Goal: Task Accomplishment & Management: Complete application form

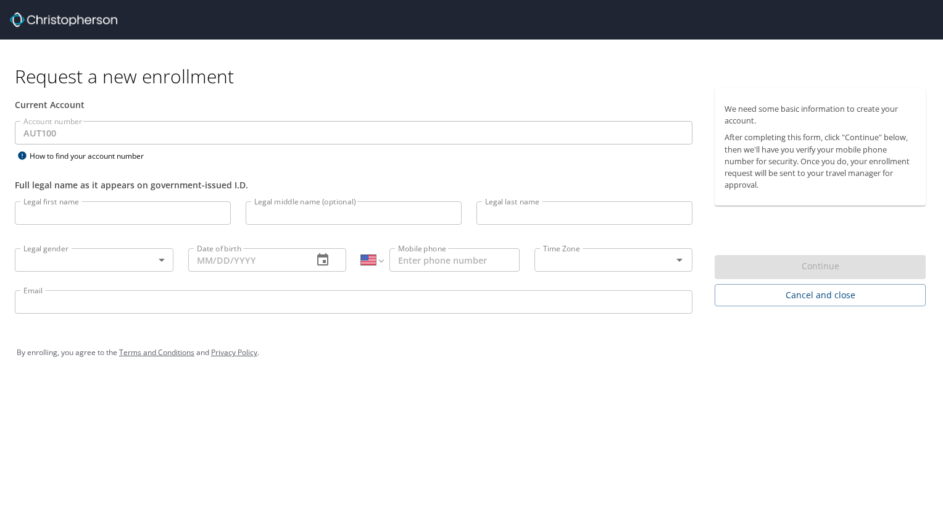
select select "US"
click at [122, 212] on input "Legal first name" at bounding box center [123, 212] width 216 height 23
click at [160, 216] on input "Legal first name" at bounding box center [123, 212] width 216 height 23
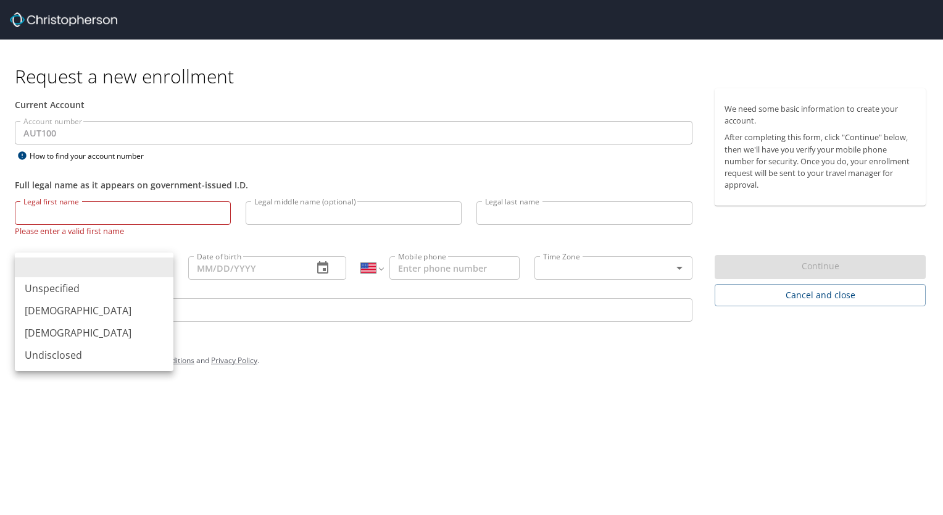
click at [139, 251] on body "Request a new enrollment Current Account Account number AUT100 Account number H…" at bounding box center [471, 257] width 943 height 515
click at [96, 317] on li "[DEMOGRAPHIC_DATA]" at bounding box center [94, 310] width 159 height 22
type input "[DEMOGRAPHIC_DATA]"
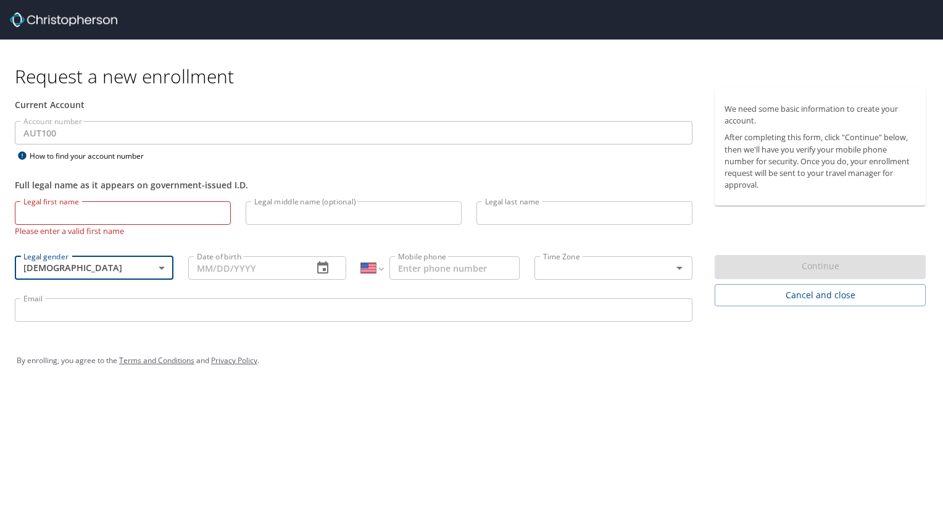
click at [249, 269] on input "Date of birth" at bounding box center [245, 267] width 115 height 23
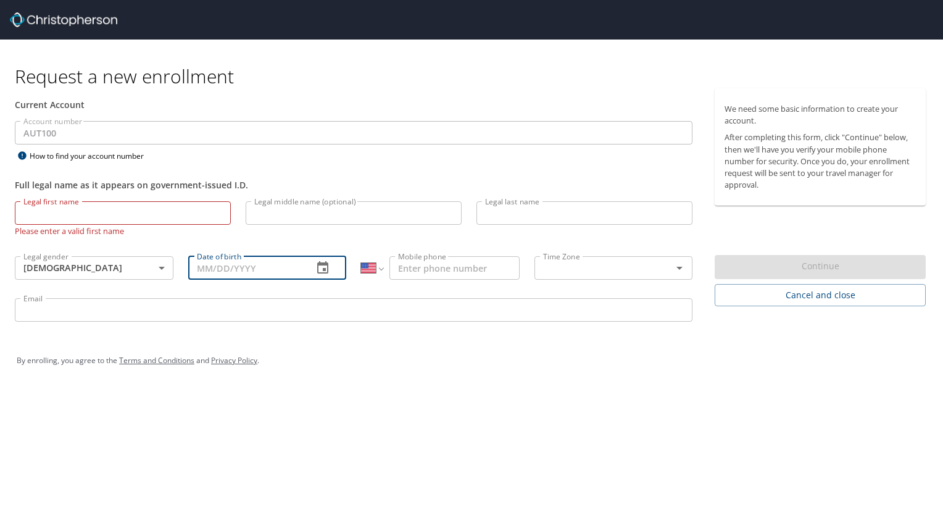
click at [326, 268] on icon "button" at bounding box center [322, 267] width 11 height 12
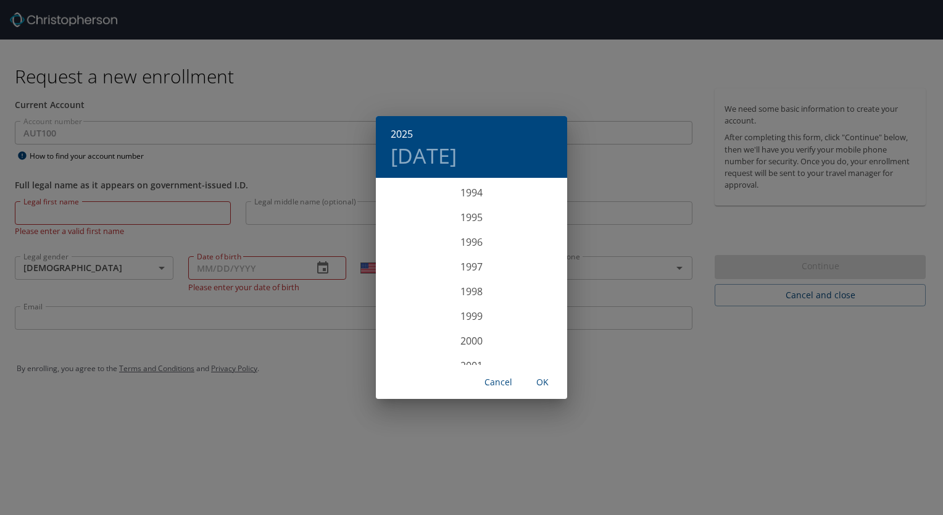
scroll to position [2358, 0]
click at [462, 277] on div "1998" at bounding box center [471, 278] width 191 height 25
click at [401, 205] on div "Jan" at bounding box center [408, 203] width 64 height 46
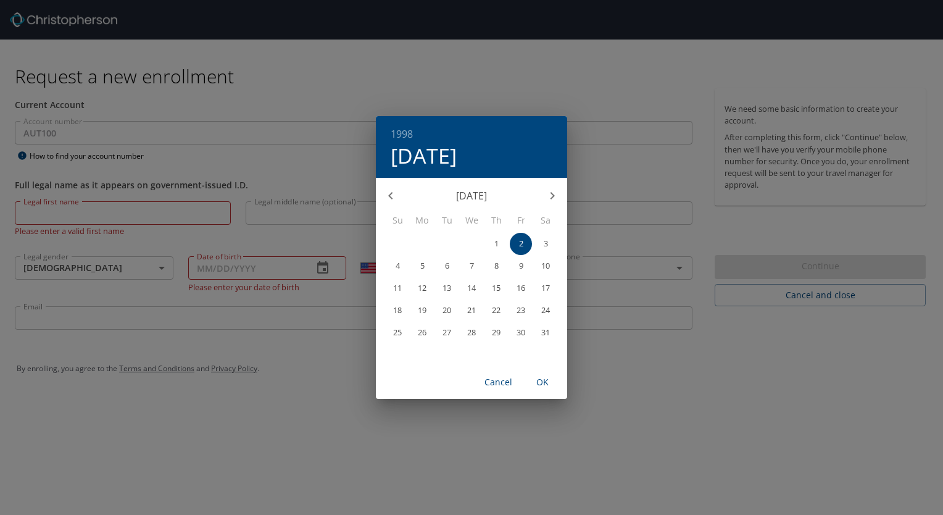
click at [471, 292] on p "14" at bounding box center [471, 288] width 9 height 8
click at [544, 384] on span "OK" at bounding box center [543, 382] width 30 height 15
type input "01/14/1998"
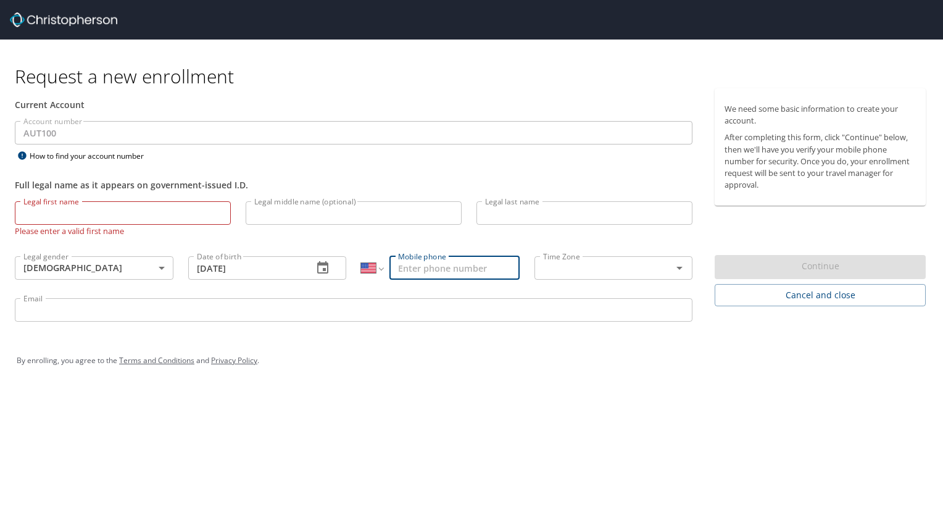
click at [430, 265] on input "Mobile phone" at bounding box center [455, 267] width 130 height 23
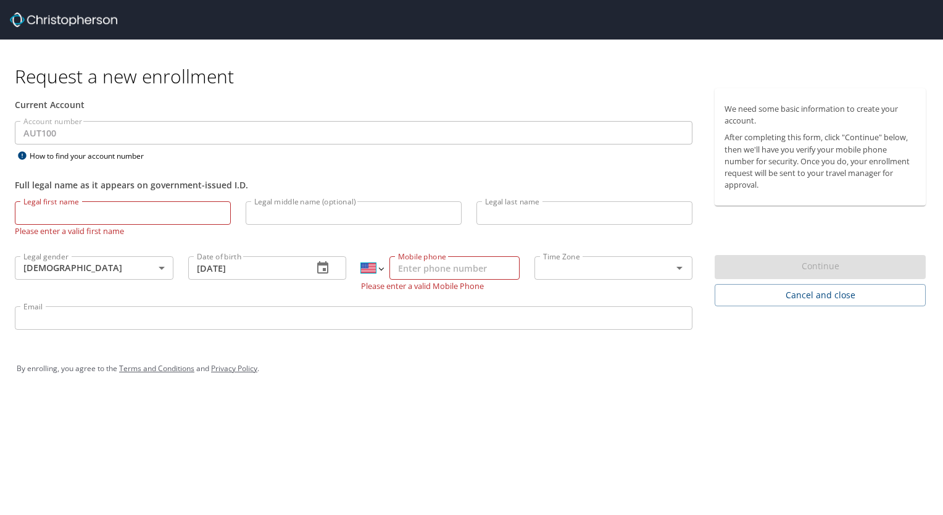
click at [378, 270] on select "International [GEOGRAPHIC_DATA] [GEOGRAPHIC_DATA] [GEOGRAPHIC_DATA] [GEOGRAPHIC…" at bounding box center [372, 267] width 22 height 23
select select "MX"
click at [361, 256] on select "International [GEOGRAPHIC_DATA] [GEOGRAPHIC_DATA] [GEOGRAPHIC_DATA] [GEOGRAPHIC…" at bounding box center [372, 267] width 22 height 23
click at [472, 269] on input "Mobile phone" at bounding box center [455, 267] width 130 height 23
type input "753 142 2996"
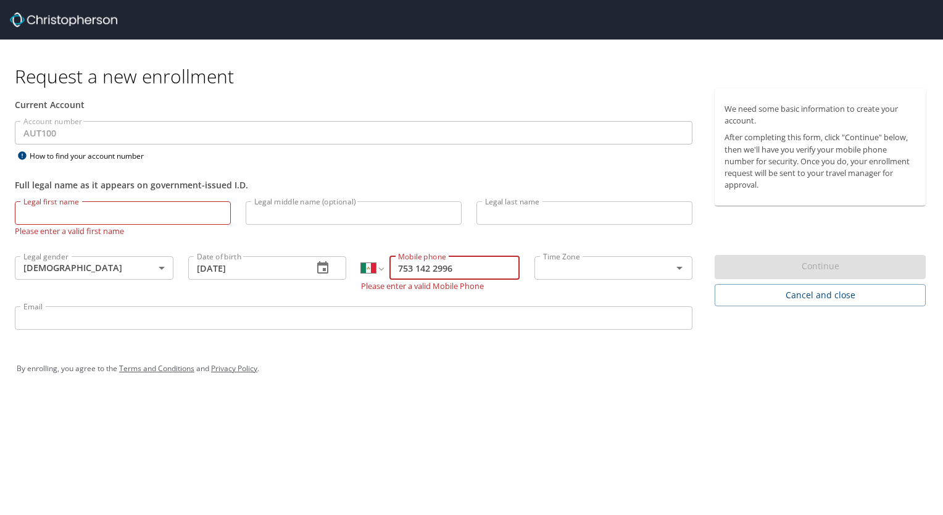
type input "Miguel Angel"
type input "[PERSON_NAME] [PERSON_NAME]"
type input "miguel.dimayuga@autoliv.com"
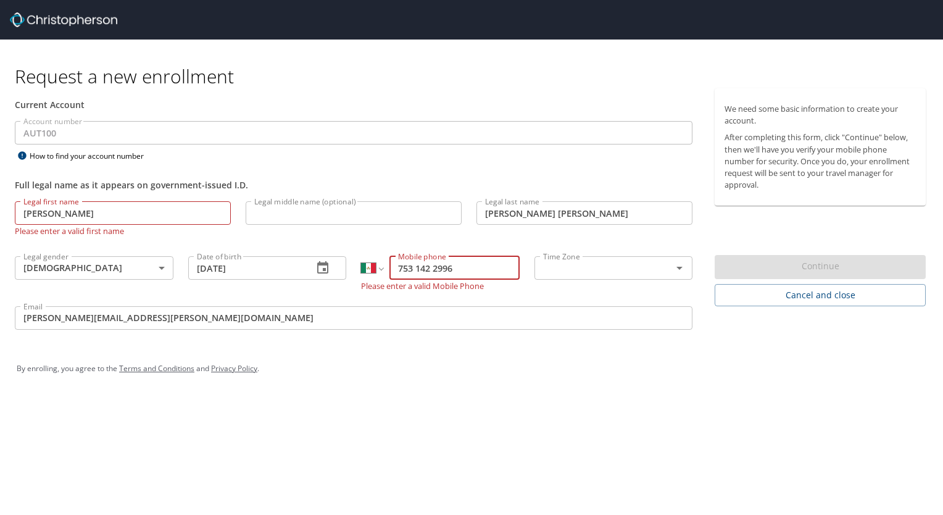
click at [452, 366] on div "By enrolling, you agree to the Terms and Conditions and Privacy Policy ." at bounding box center [472, 368] width 910 height 31
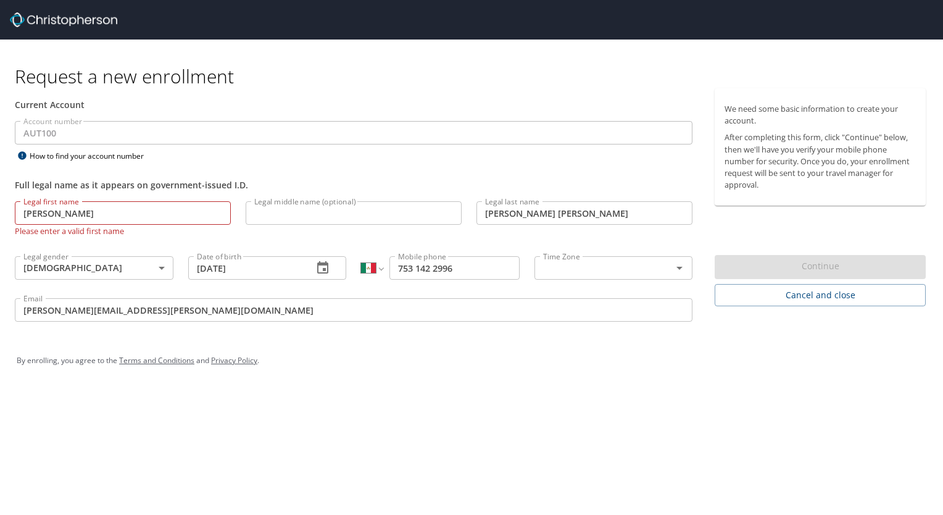
click at [597, 265] on input "text" at bounding box center [595, 268] width 115 height 16
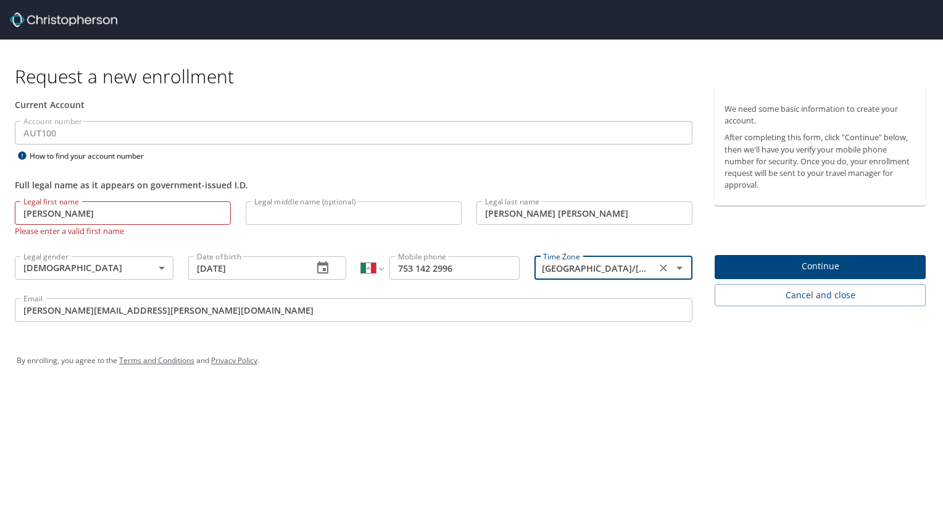
type input "America/Mexico_City"
click at [165, 215] on input "Miguel Angel" at bounding box center [123, 212] width 216 height 23
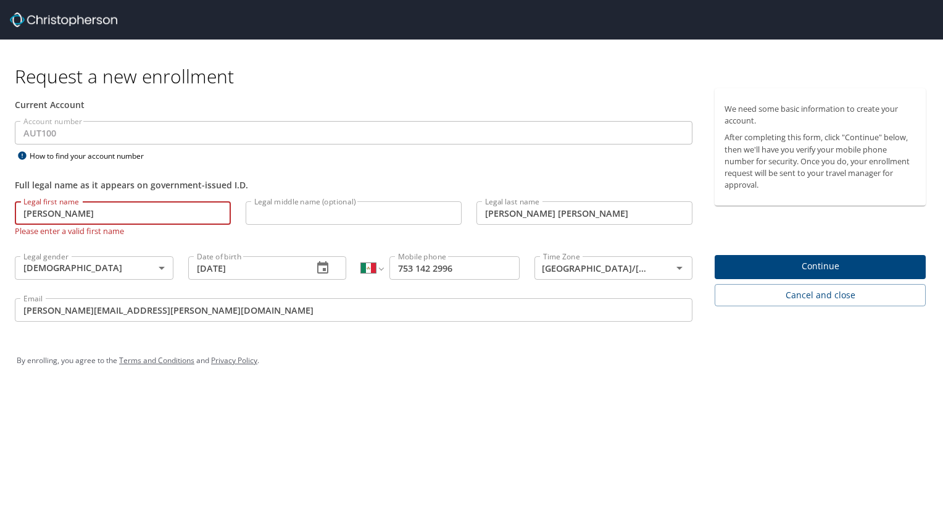
type input "[PERSON_NAME]"
click at [390, 207] on input "Legal middle name (optional)" at bounding box center [354, 212] width 216 height 23
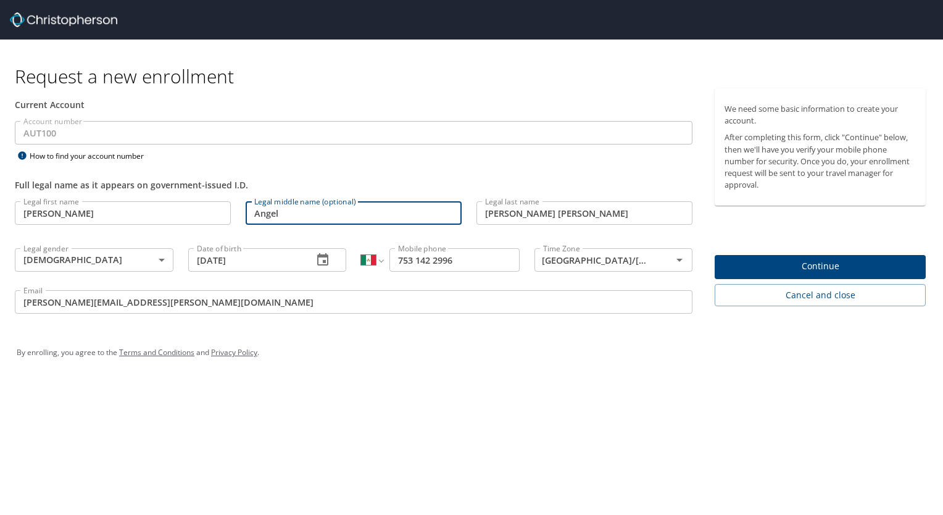
type input "Angel"
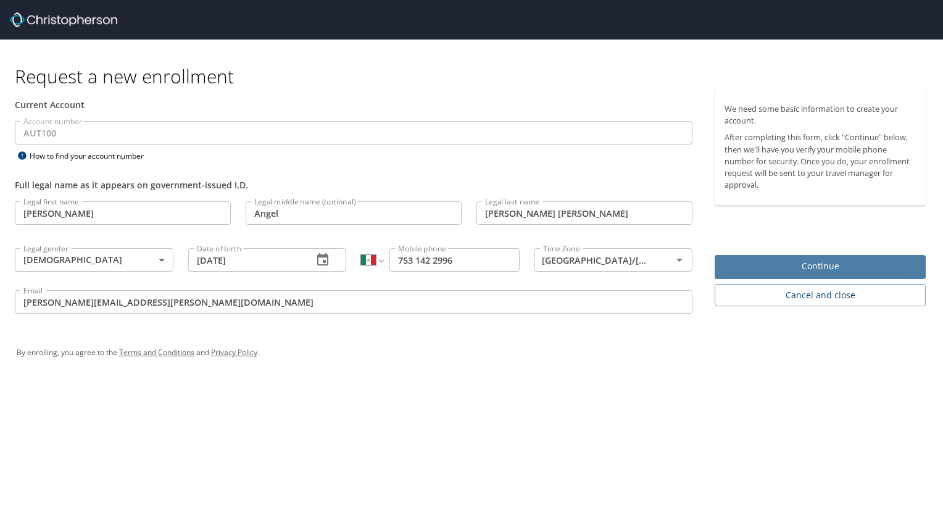
click at [756, 270] on span "Continue" at bounding box center [820, 266] width 191 height 15
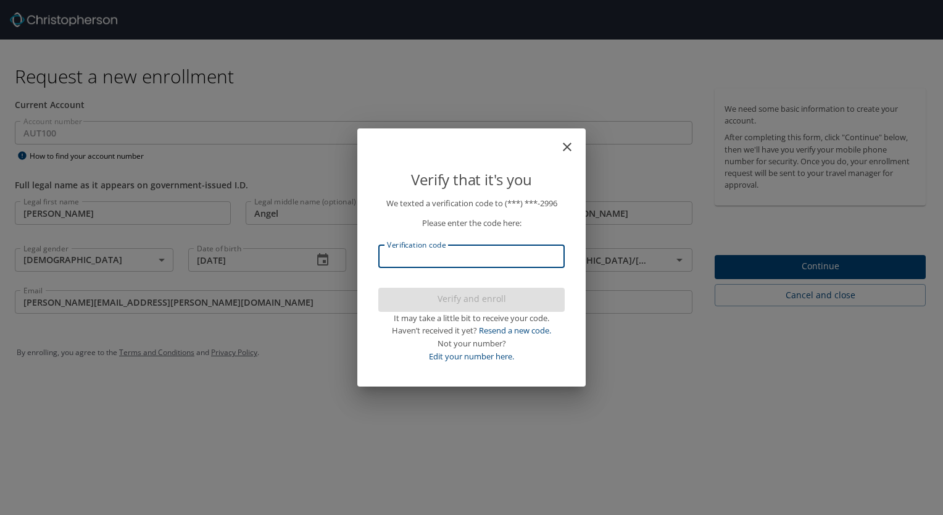
click at [488, 257] on input "Verification code" at bounding box center [471, 255] width 186 height 23
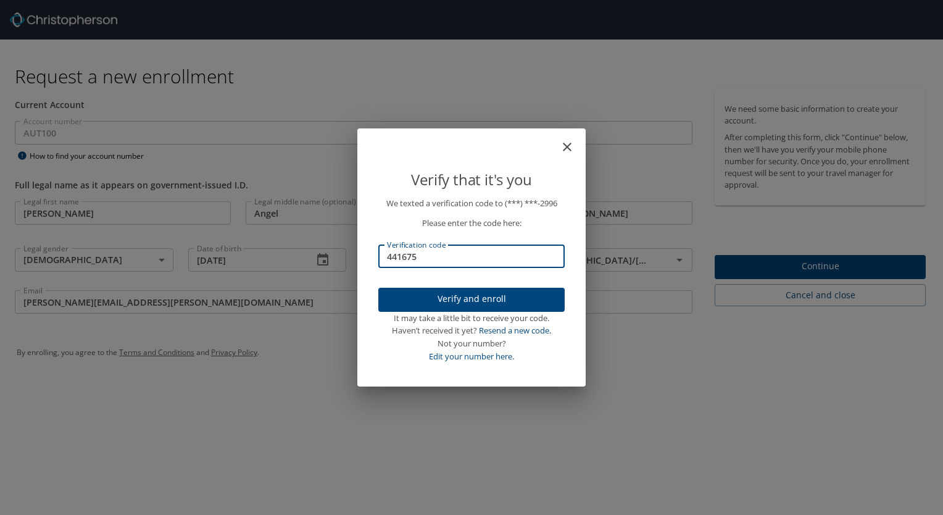
type input "441675"
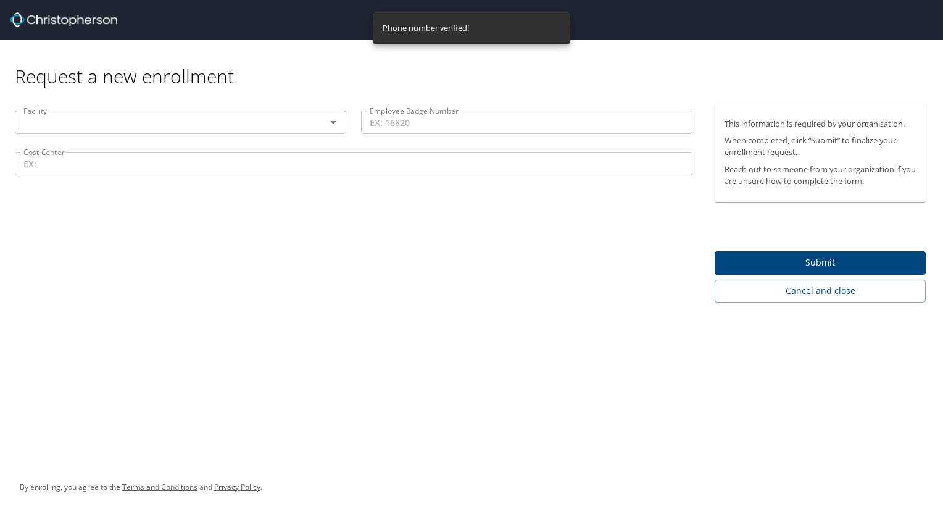
click at [329, 115] on icon "Open" at bounding box center [333, 122] width 15 height 15
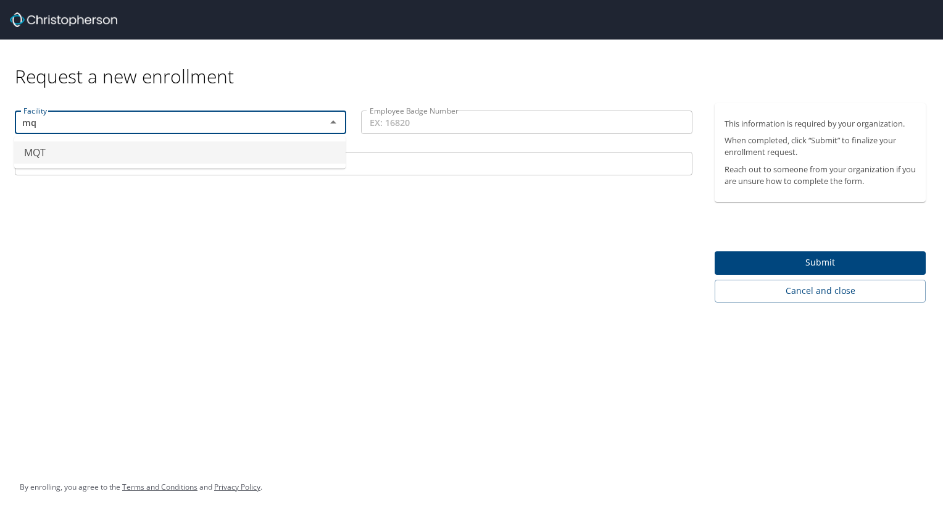
scroll to position [0, 0]
click at [199, 163] on li "MQT" at bounding box center [179, 152] width 331 height 22
type input "MQT"
click at [436, 122] on input "Employee Badge Number" at bounding box center [526, 121] width 331 height 23
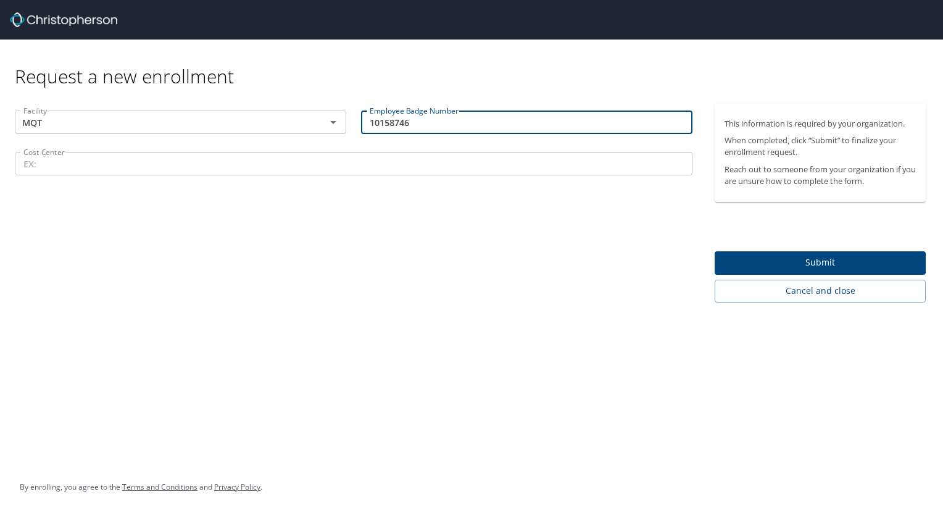
type input "10158746"
click at [414, 155] on input "Cost Center" at bounding box center [354, 163] width 678 height 23
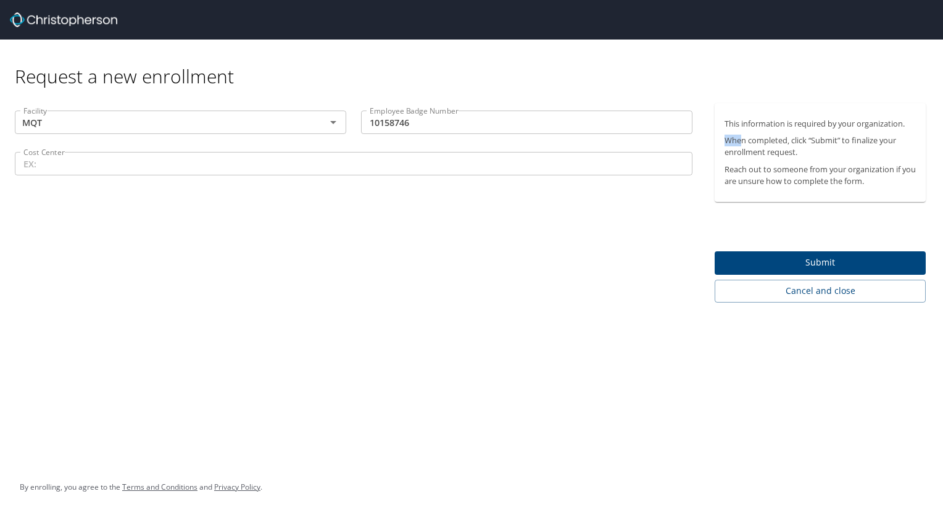
drag, startPoint x: 723, startPoint y: 140, endPoint x: 744, endPoint y: 142, distance: 20.5
click at [744, 142] on div "This information is required by your organization. When completed, click “Submi…" at bounding box center [820, 152] width 211 height 99
drag, startPoint x: 744, startPoint y: 142, endPoint x: 844, endPoint y: 157, distance: 101.1
click at [844, 157] on p "When completed, click “Submit” to finalize your enrollment request." at bounding box center [820, 146] width 191 height 23
click at [56, 161] on input "Cost Center" at bounding box center [354, 163] width 678 height 23
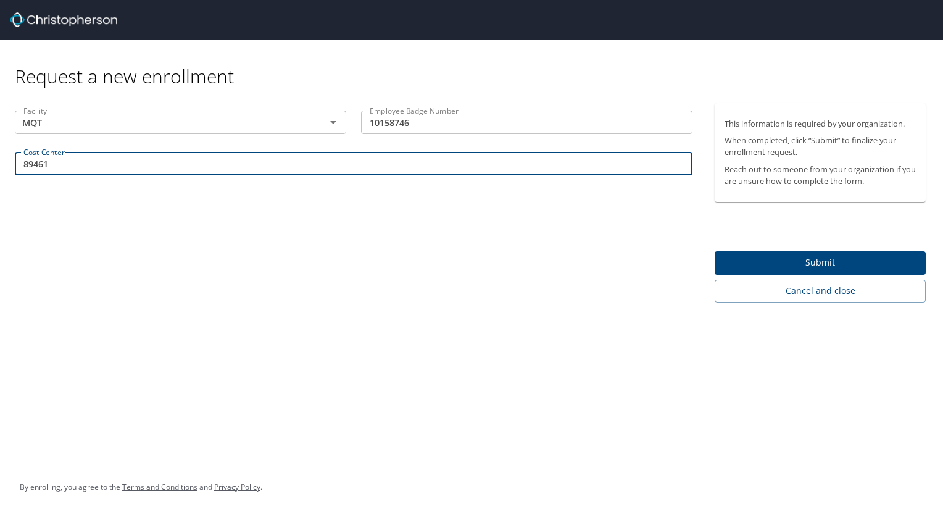
type input "89461"
click at [896, 259] on span "Submit" at bounding box center [820, 262] width 191 height 15
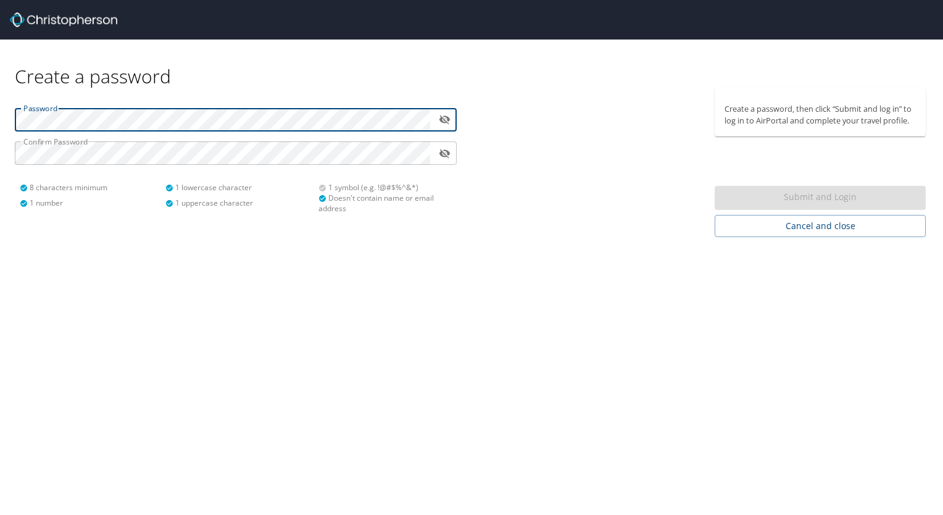
click at [442, 121] on icon "toggle password visibility" at bounding box center [445, 119] width 11 height 9
click at [442, 121] on icon "toggle password visibility" at bounding box center [445, 119] width 11 height 7
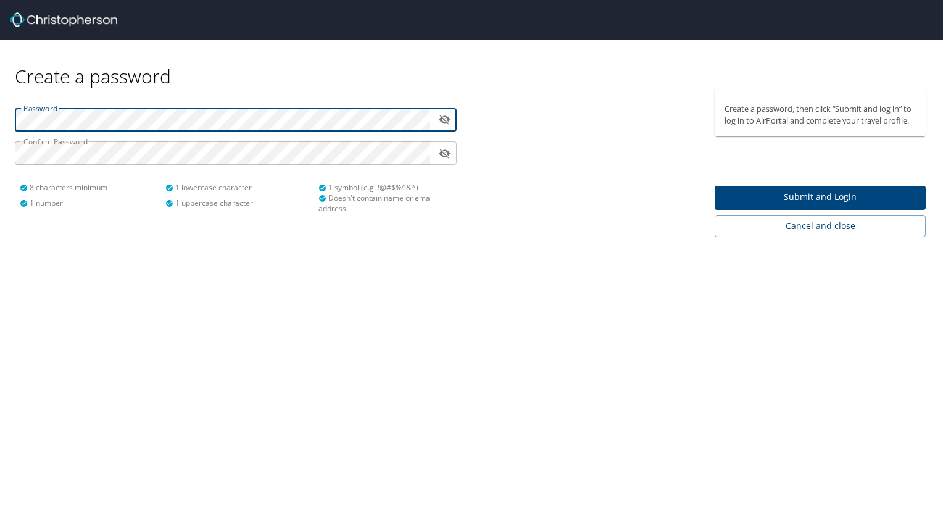
click at [811, 197] on span "Submit and Login" at bounding box center [820, 197] width 191 height 15
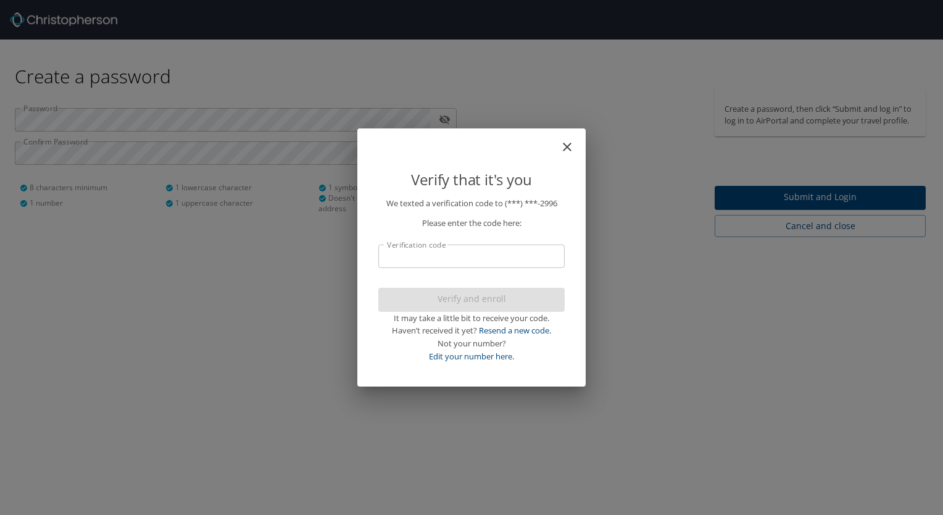
click at [490, 259] on input "Verification code" at bounding box center [471, 255] width 186 height 23
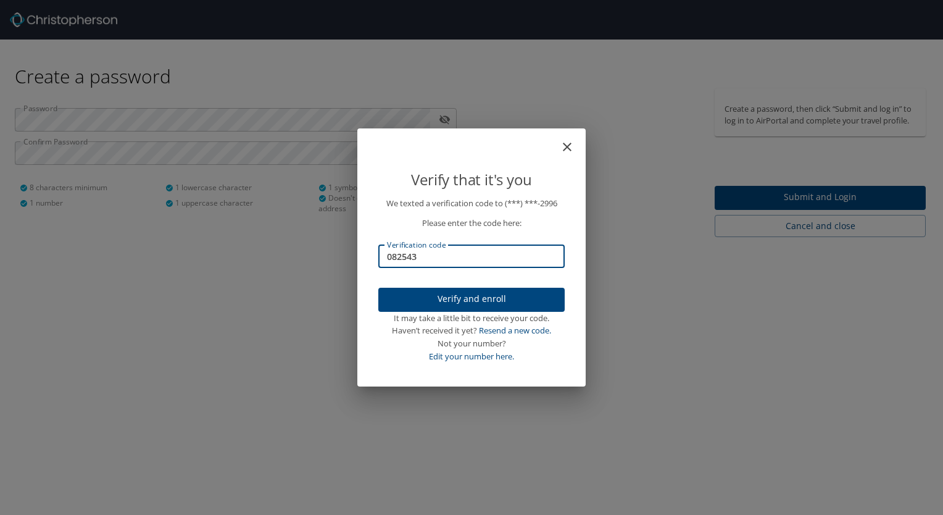
type input "082543"
click at [479, 302] on span "Verify and enroll" at bounding box center [471, 298] width 167 height 15
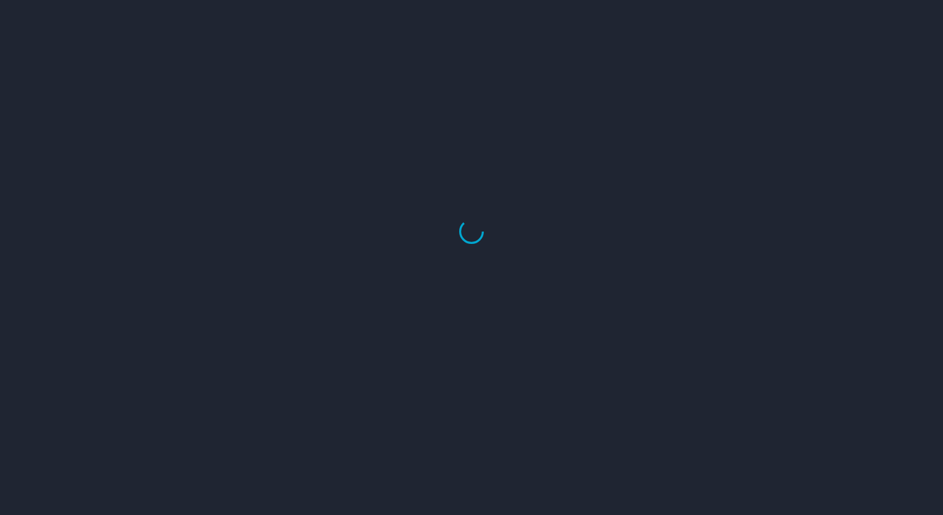
select select "US"
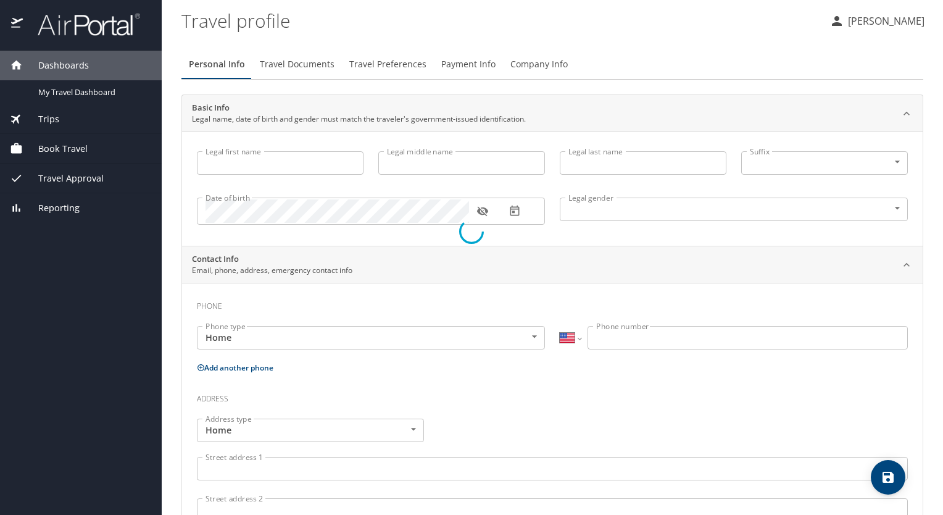
type input "[PERSON_NAME]"
type input "Angel"
type input "[PERSON_NAME] [PERSON_NAME]"
type input "[DEMOGRAPHIC_DATA]"
select select "MX"
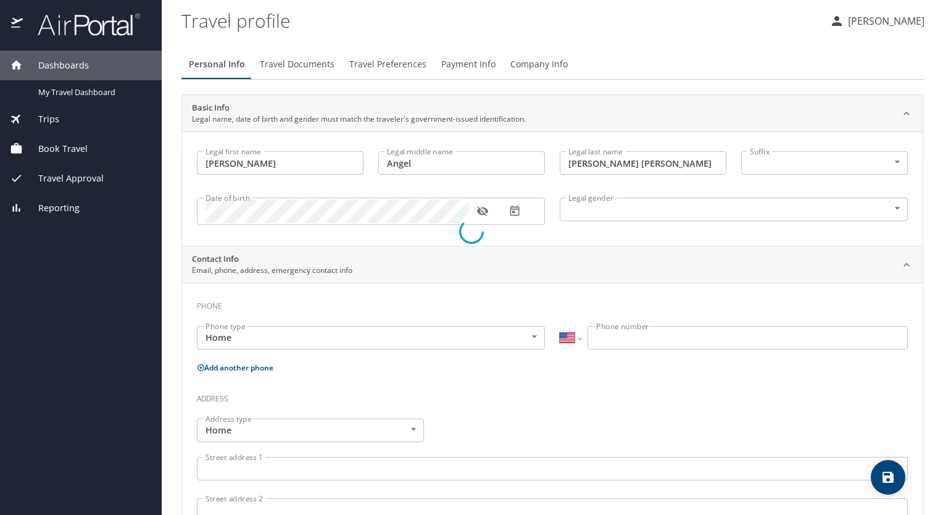
select select "MX"
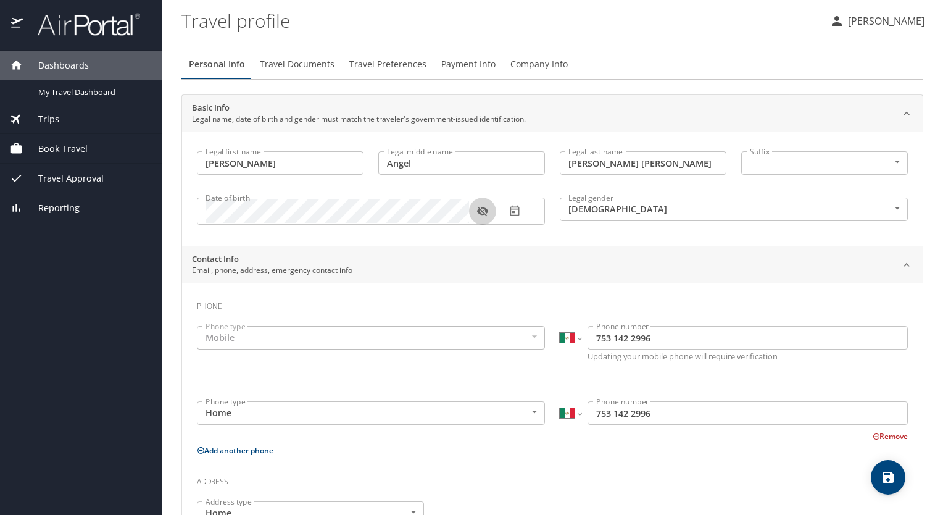
click at [481, 210] on icon "button" at bounding box center [482, 212] width 11 height 10
click at [481, 210] on icon "button" at bounding box center [482, 211] width 11 height 8
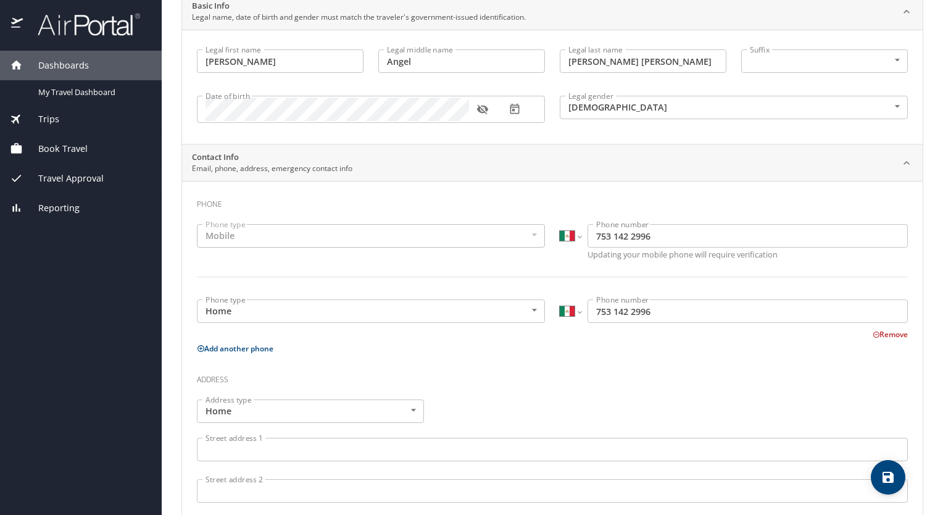
scroll to position [123, 0]
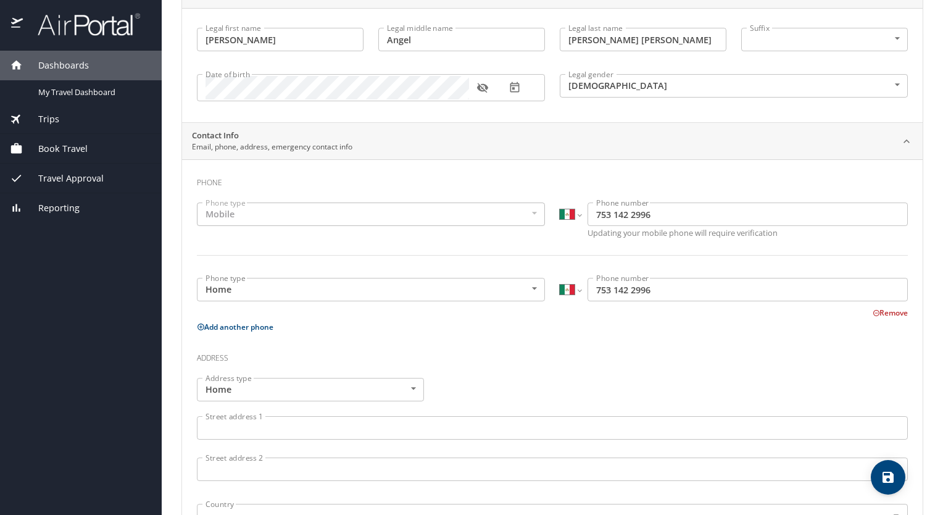
click at [294, 219] on div "Mobile" at bounding box center [371, 213] width 348 height 23
click at [480, 233] on div "Phone type Mobile Mobile Phone type" at bounding box center [371, 221] width 363 height 52
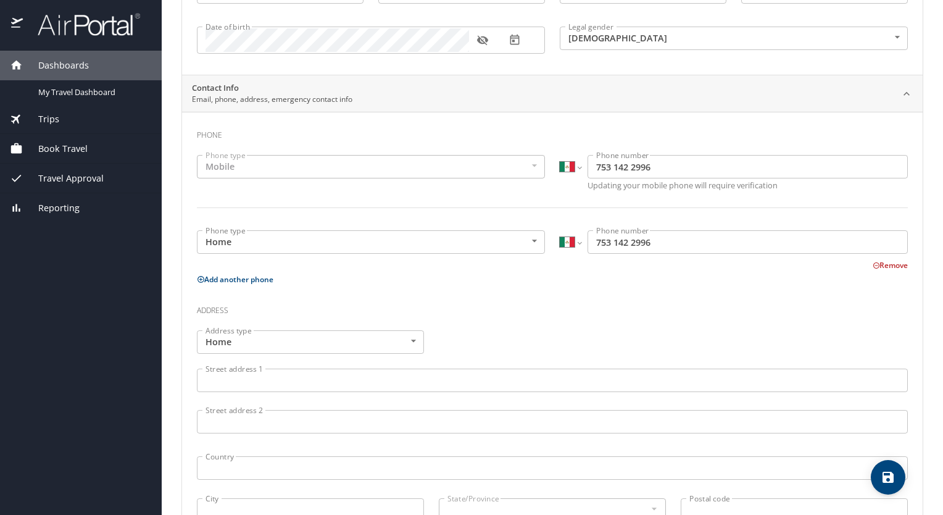
scroll to position [185, 0]
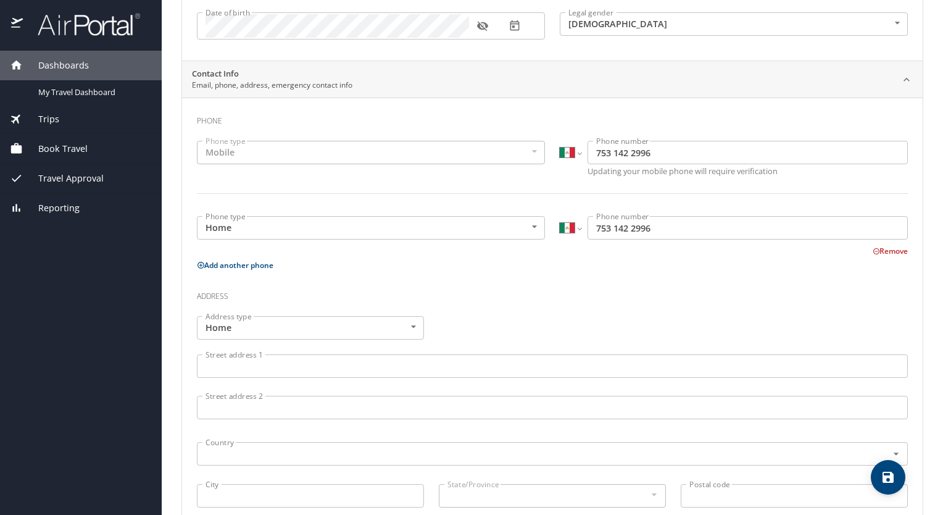
click at [522, 231] on body "Dashboards My Travel Dashboard Trips Current / Future Trips Past Trips Trips Mi…" at bounding box center [471, 257] width 943 height 515
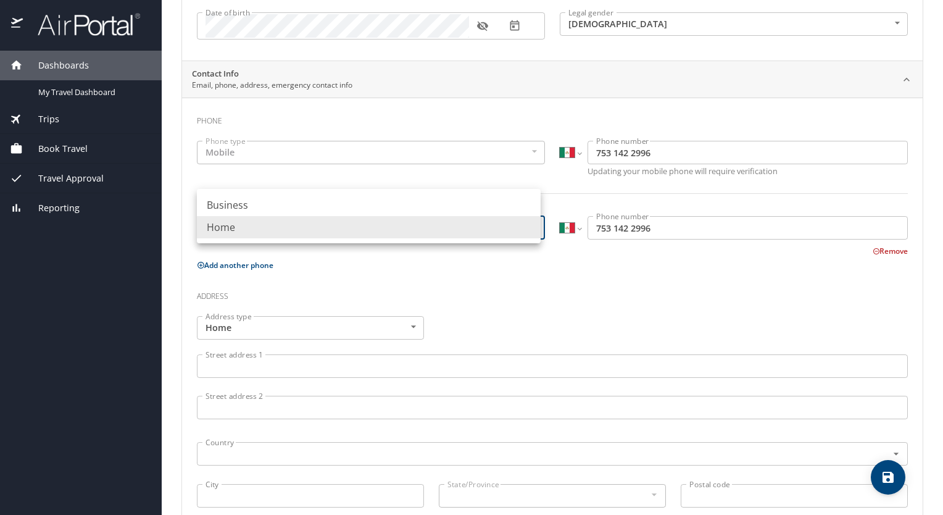
click at [522, 231] on li "Home" at bounding box center [369, 227] width 344 height 22
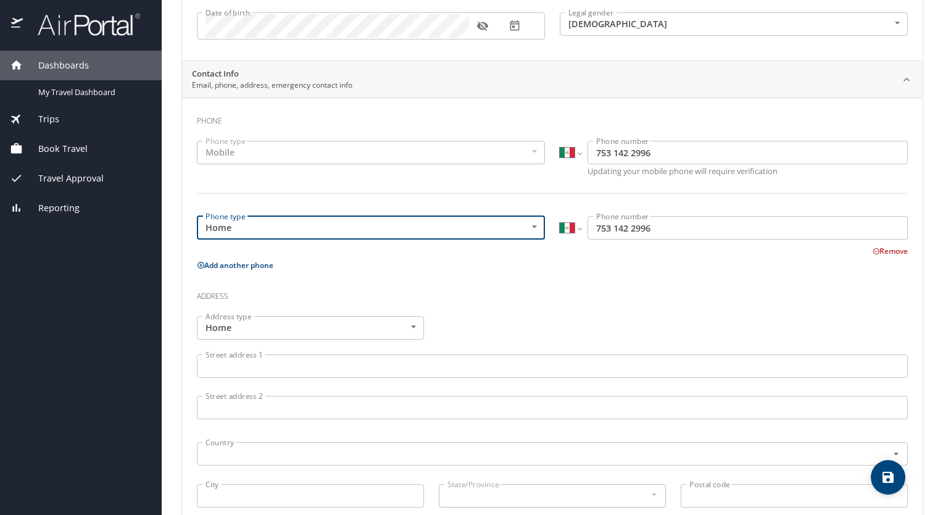
click at [509, 231] on body "Dashboards My Travel Dashboard Trips Current / Future Trips Past Trips Trips Mi…" at bounding box center [471, 257] width 943 height 515
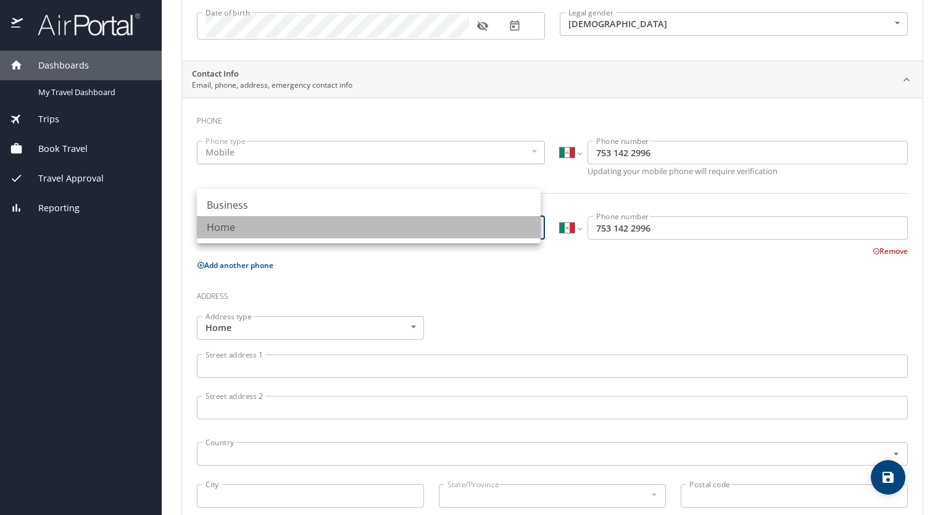
click at [393, 227] on li "Home" at bounding box center [369, 227] width 344 height 22
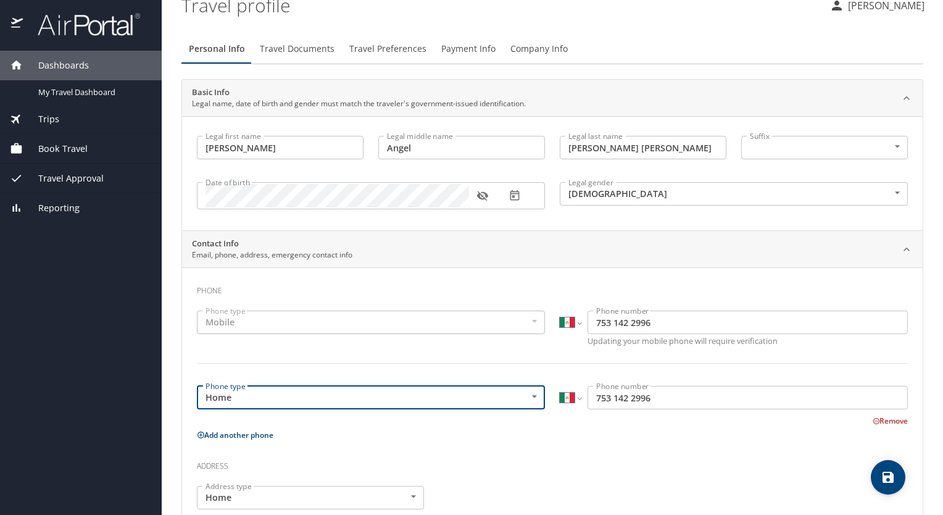
scroll to position [0, 0]
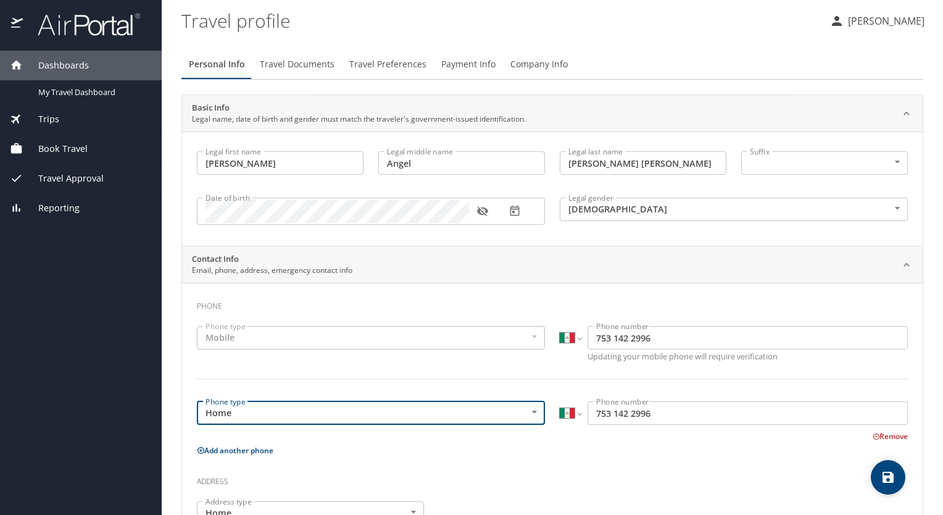
click at [299, 63] on span "Travel Documents" at bounding box center [297, 64] width 75 height 15
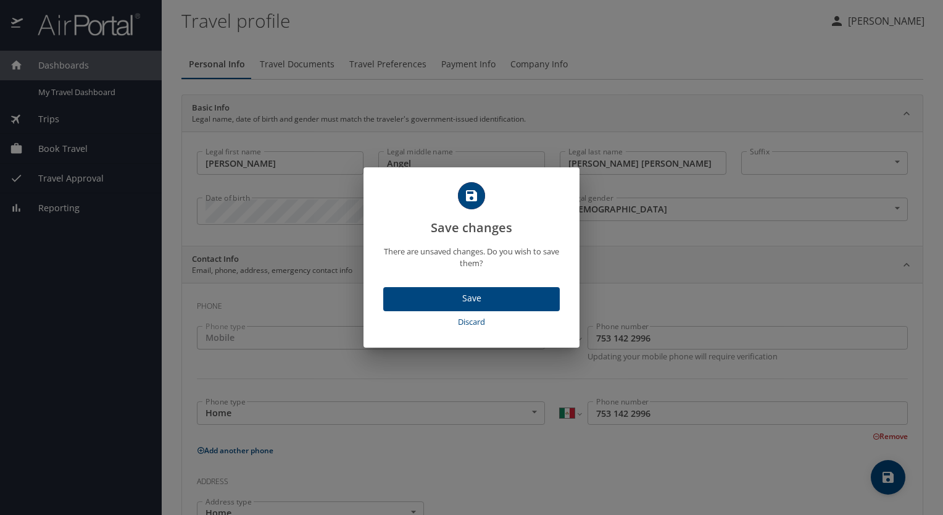
click at [489, 308] on button "Save" at bounding box center [471, 299] width 177 height 24
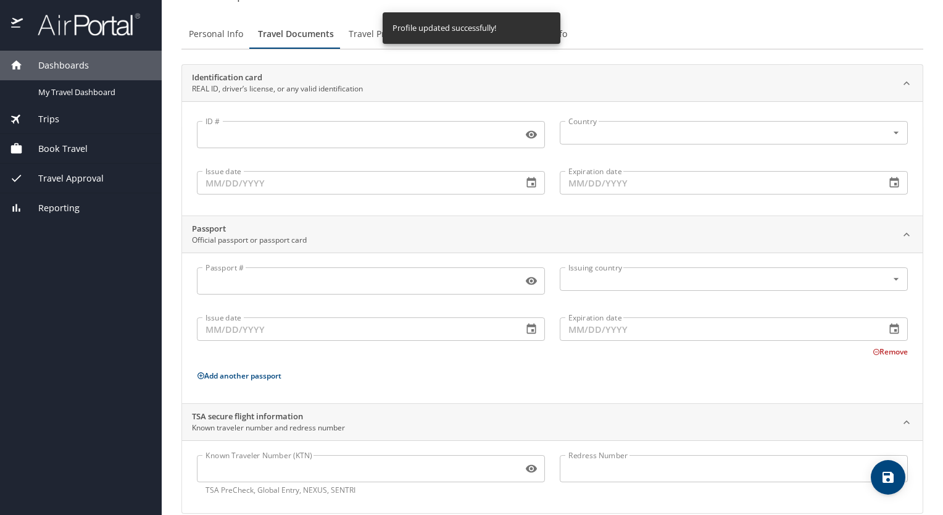
scroll to position [47, 0]
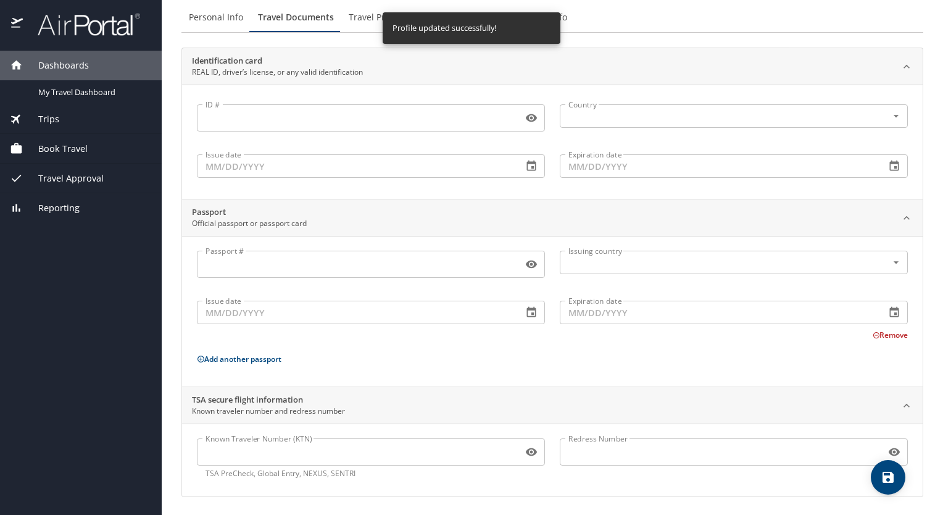
click at [330, 270] on input "Passport #" at bounding box center [357, 263] width 321 height 23
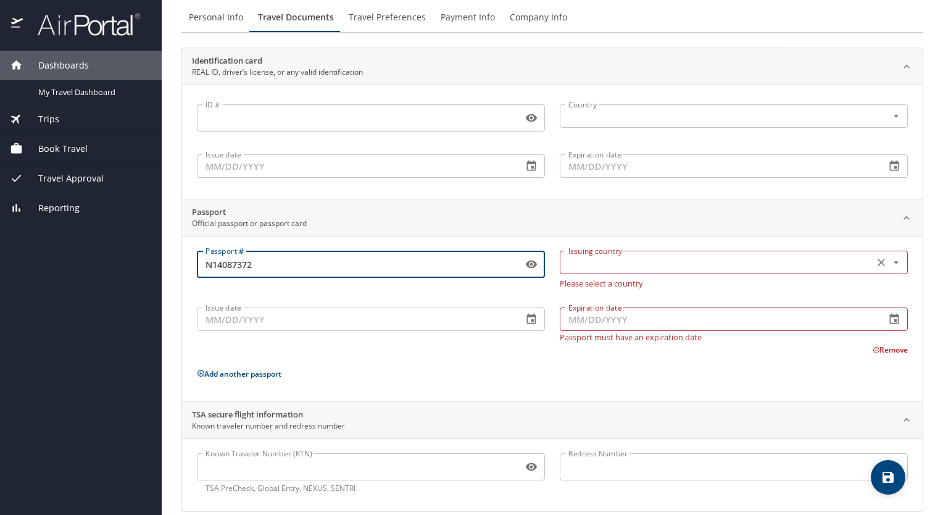
click at [707, 271] on div "Issuing country" at bounding box center [734, 262] width 348 height 23
type input "N14087372"
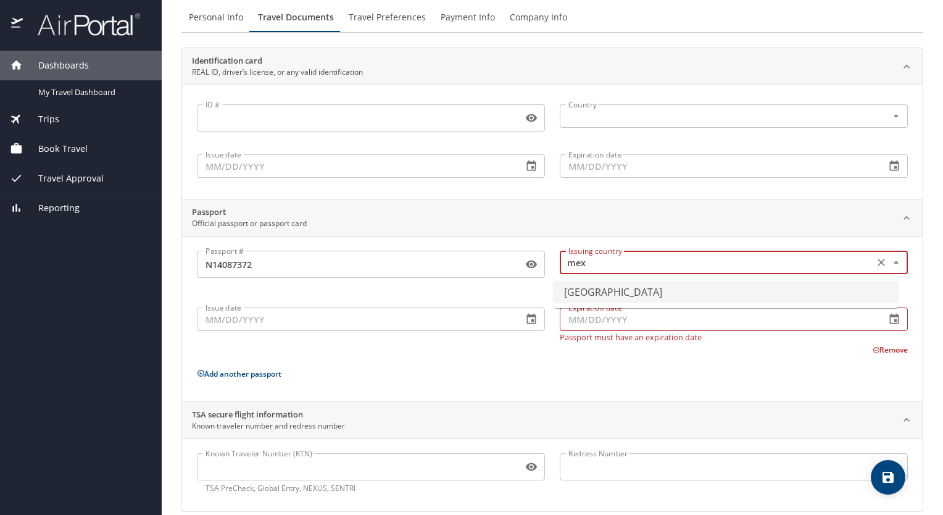
click at [622, 285] on li "[GEOGRAPHIC_DATA]" at bounding box center [726, 292] width 344 height 22
type input "[GEOGRAPHIC_DATA]"
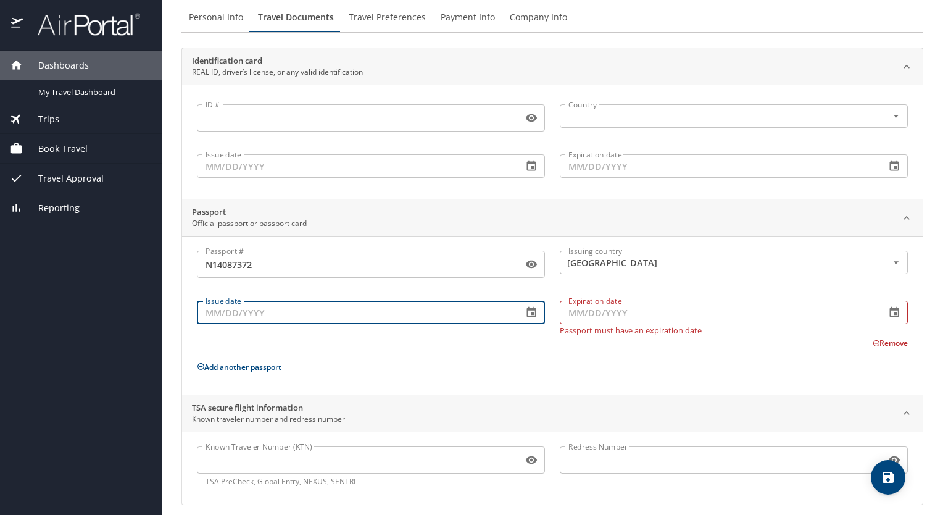
click at [414, 327] on div "Issue date Issue date" at bounding box center [371, 315] width 363 height 54
click at [529, 310] on icon "button" at bounding box center [531, 312] width 12 height 12
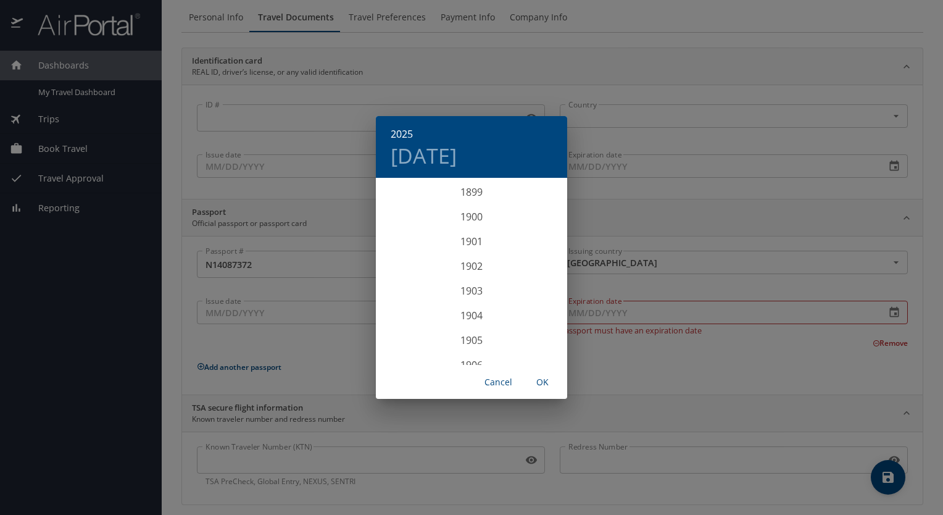
scroll to position [3037, 0]
click at [477, 243] on div "2024" at bounding box center [471, 241] width 191 height 25
click at [459, 243] on div "May" at bounding box center [472, 249] width 64 height 46
click at [527, 315] on button "24" at bounding box center [521, 310] width 22 height 22
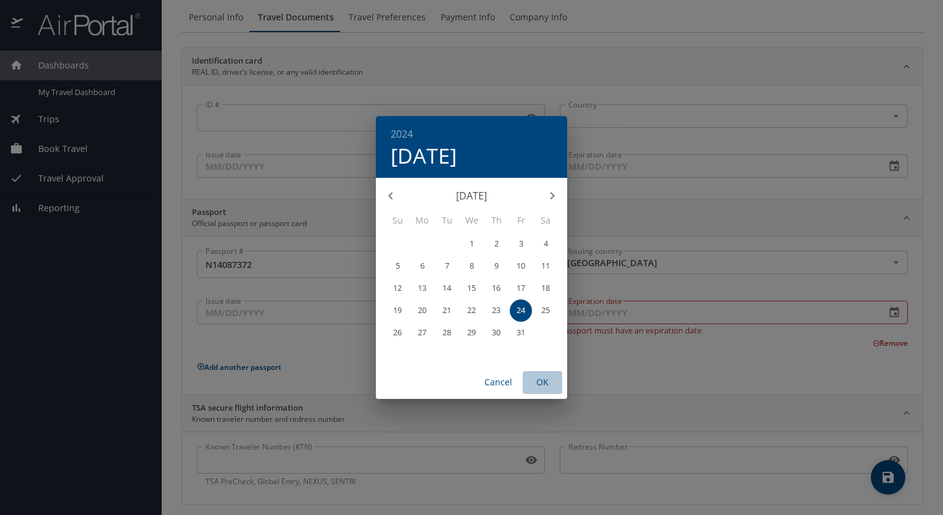
click at [547, 385] on span "OK" at bounding box center [543, 382] width 30 height 15
type input "[DATE]"
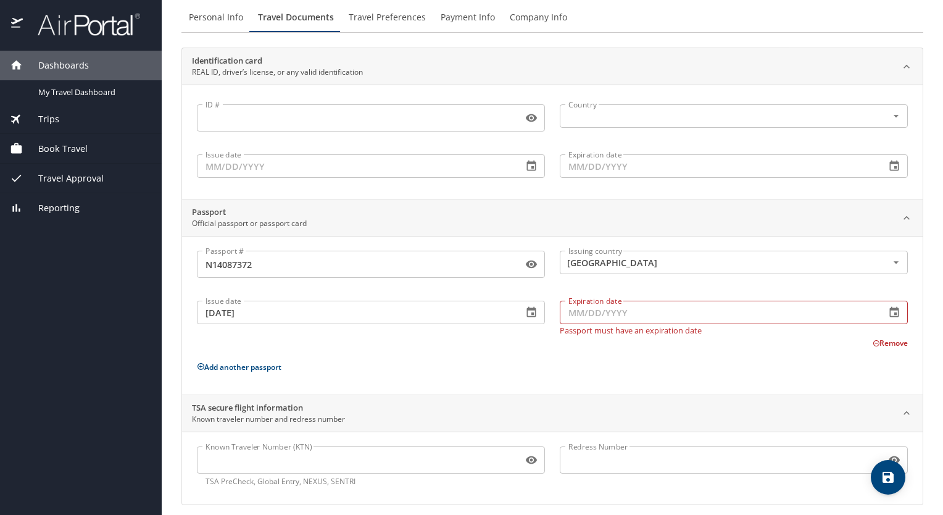
click at [890, 307] on icon "button" at bounding box center [894, 312] width 9 height 10
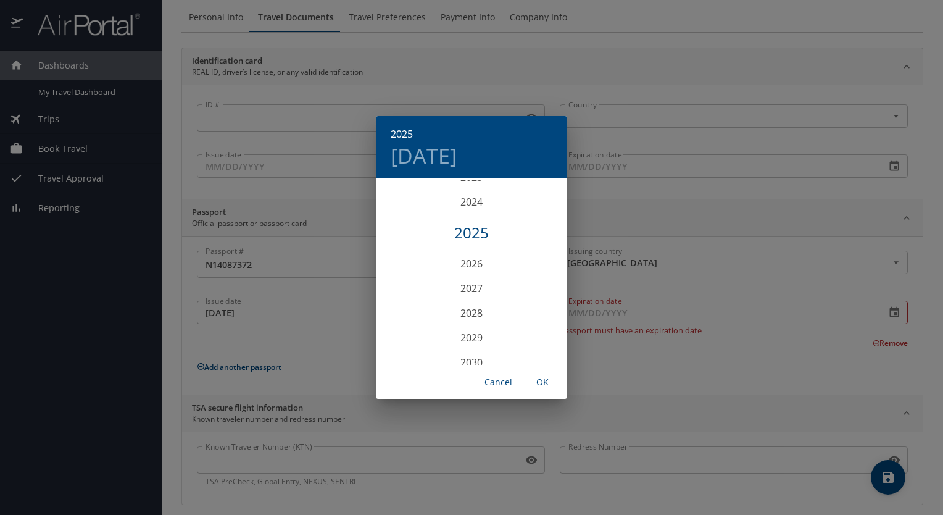
scroll to position [3161, 0]
click at [478, 273] on div "2030" at bounding box center [471, 278] width 191 height 25
click at [472, 248] on div "May" at bounding box center [472, 249] width 64 height 46
click at [517, 306] on p "24" at bounding box center [521, 310] width 9 height 8
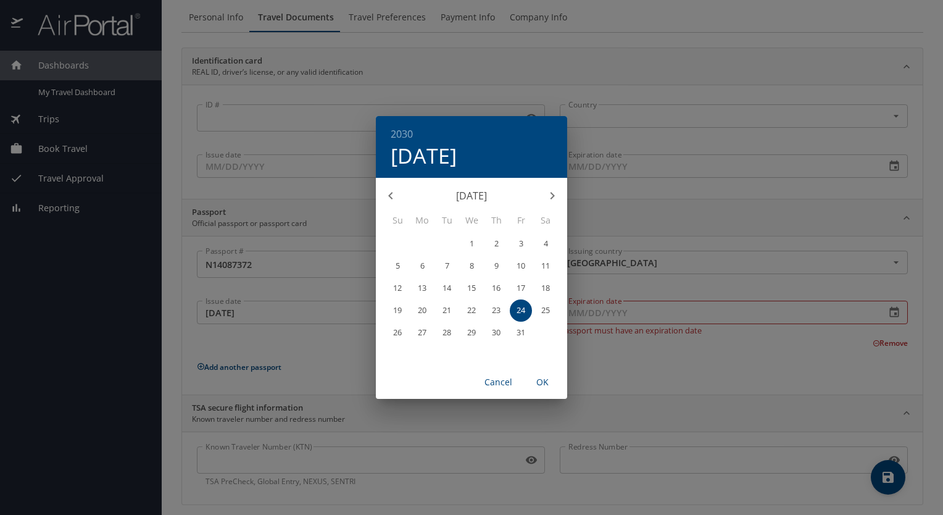
click at [539, 380] on span "OK" at bounding box center [543, 382] width 30 height 15
type input "[DATE]"
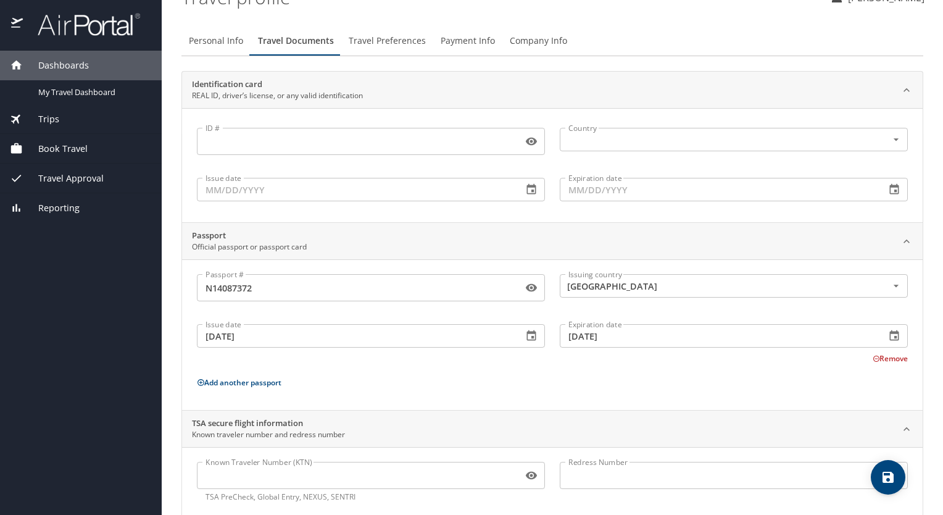
scroll to position [47, 0]
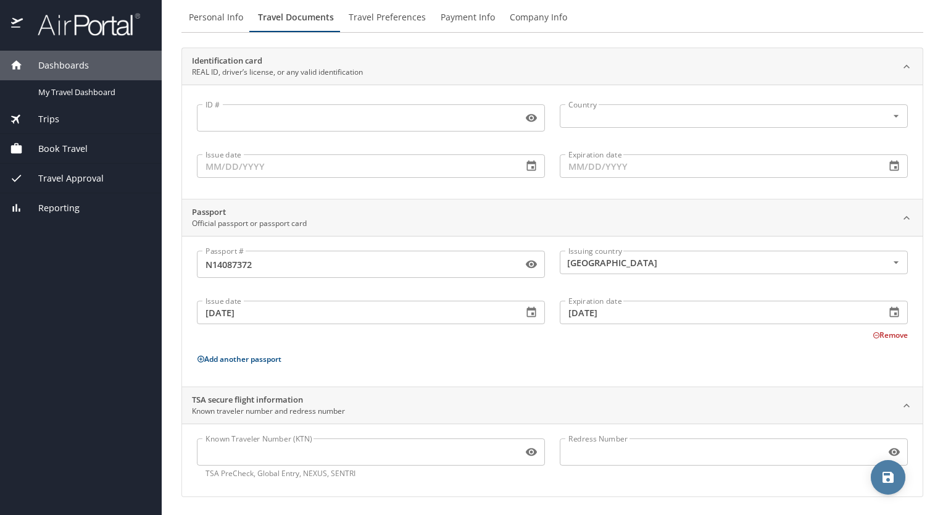
click at [889, 490] on button "save" at bounding box center [888, 477] width 35 height 35
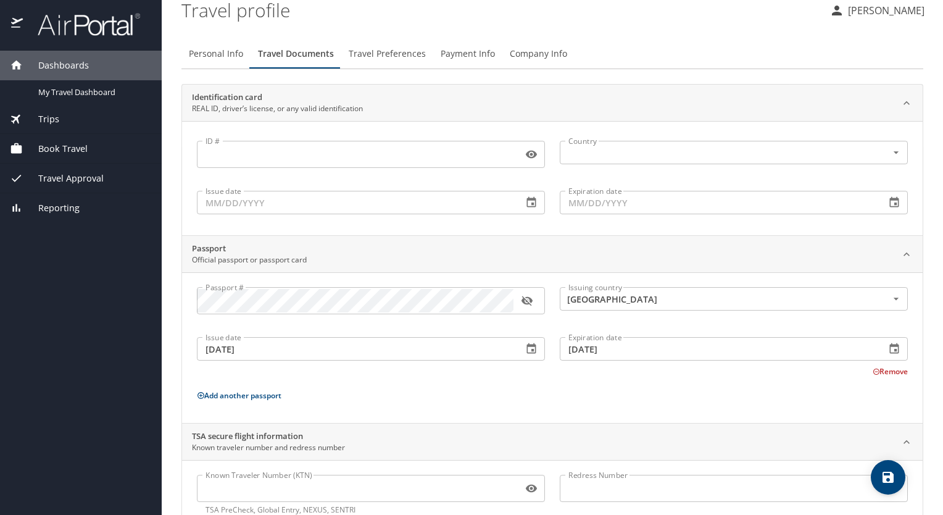
scroll to position [0, 0]
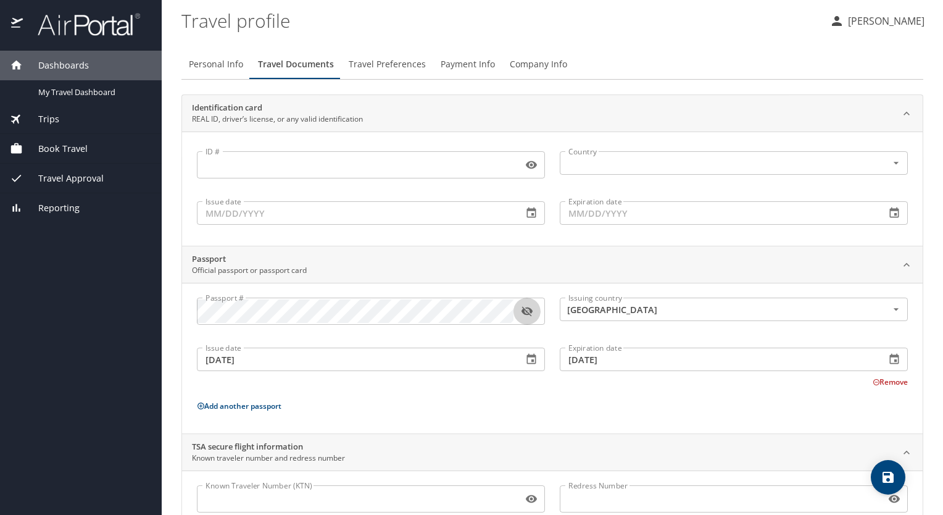
click at [525, 307] on icon "button" at bounding box center [527, 311] width 12 height 12
click at [526, 309] on icon "button" at bounding box center [527, 311] width 12 height 12
click at [528, 308] on icon "button" at bounding box center [526, 312] width 11 height 10
click at [528, 308] on icon "button" at bounding box center [526, 311] width 11 height 8
click at [884, 475] on icon "save" at bounding box center [888, 477] width 11 height 11
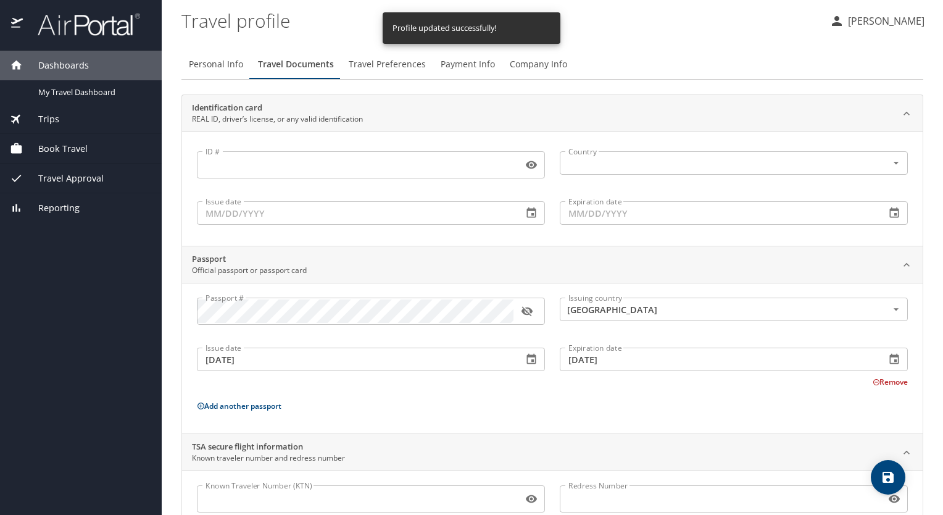
click at [218, 59] on span "Personal Info" at bounding box center [216, 64] width 54 height 15
select select "MX"
select select "US"
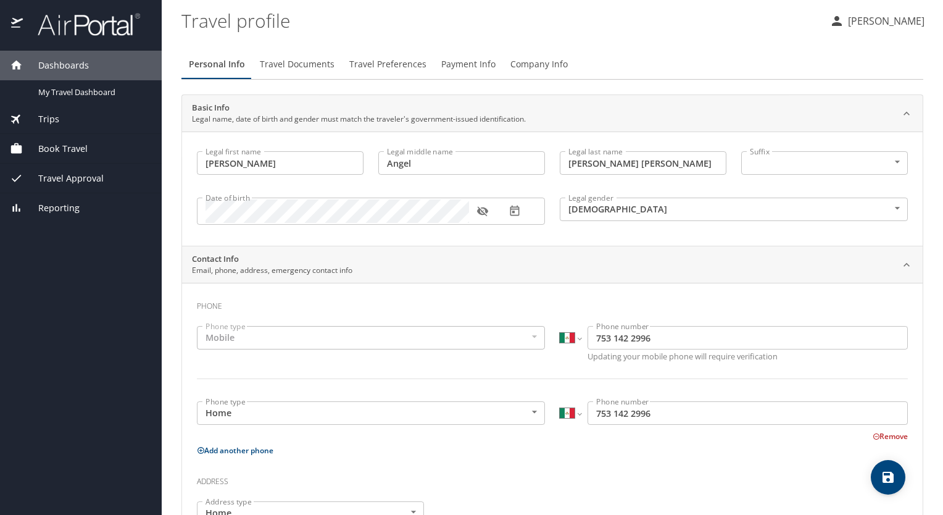
click at [793, 158] on body "Dashboards My Travel Dashboard Trips Current / Future Trips Past Trips Trips Mi…" at bounding box center [471, 257] width 943 height 515
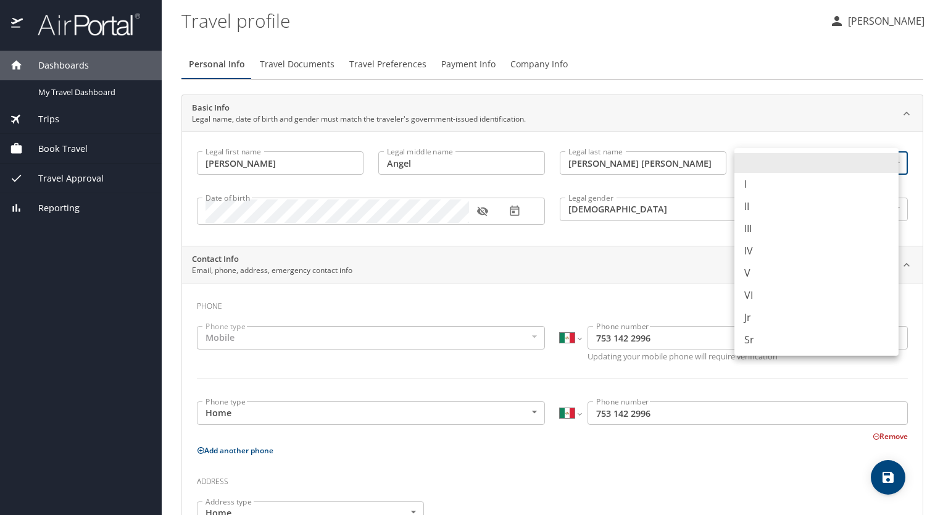
click at [793, 158] on li at bounding box center [817, 163] width 164 height 20
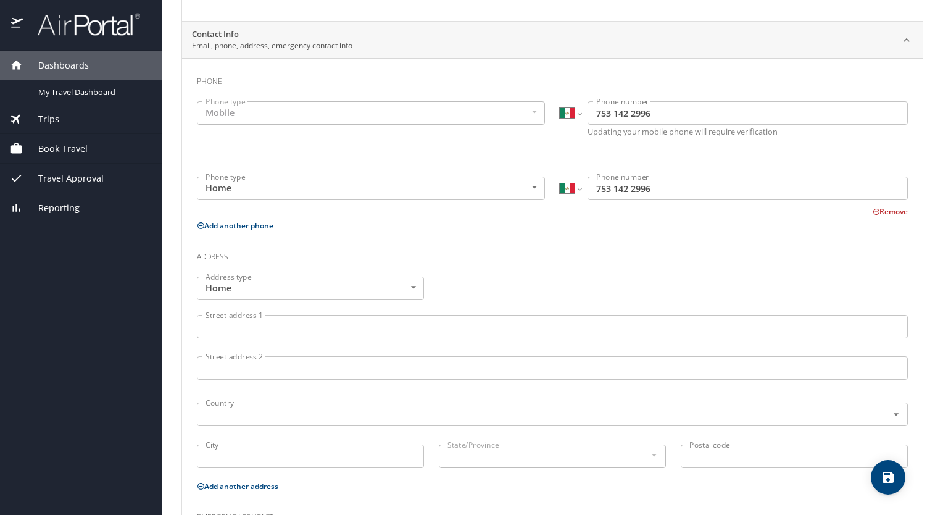
scroll to position [247, 0]
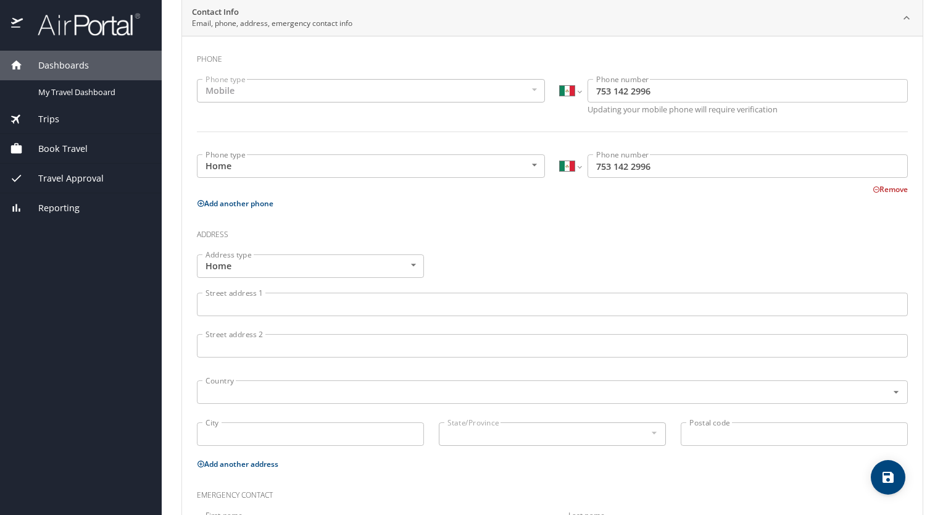
click at [301, 298] on input "Street address 1" at bounding box center [552, 304] width 711 height 23
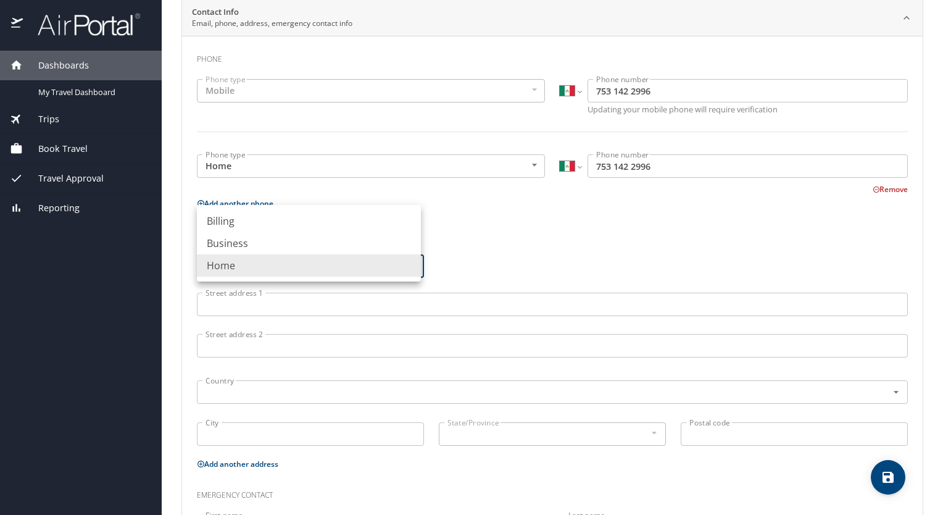
click at [356, 261] on body "Dashboards My Travel Dashboard Trips Current / Future Trips Past Trips Trips Mi…" at bounding box center [471, 257] width 943 height 515
click at [356, 261] on li "Home" at bounding box center [309, 265] width 224 height 22
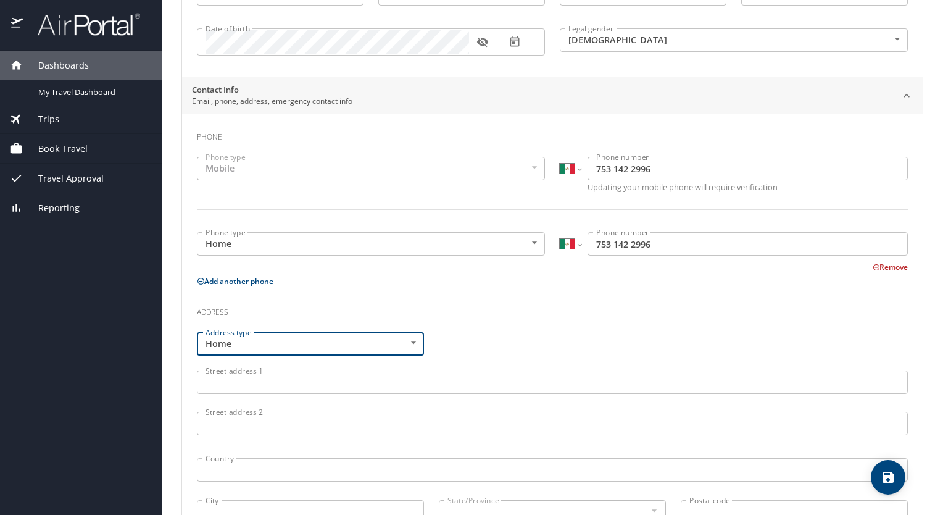
scroll to position [104, 0]
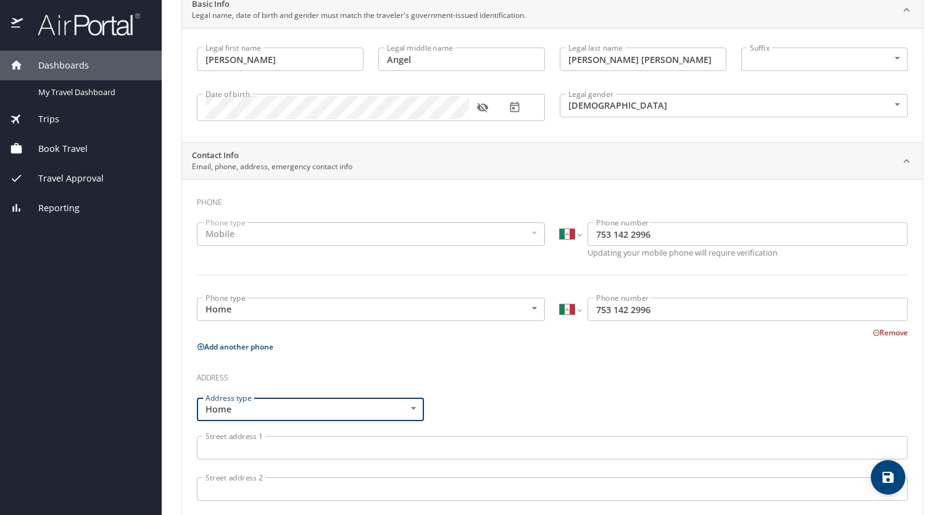
click at [469, 307] on body "Dashboards My Travel Dashboard Trips Current / Future Trips Past Trips Trips Mi…" at bounding box center [471, 257] width 943 height 515
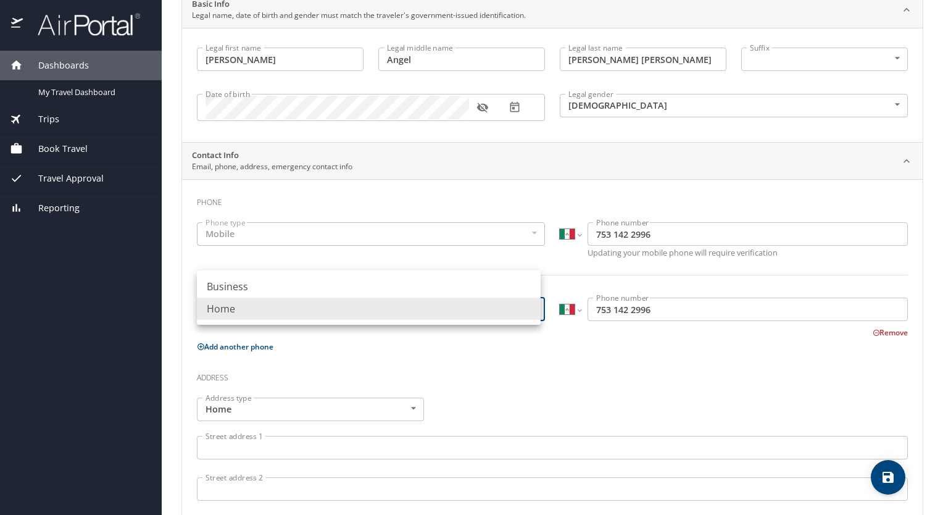
click at [469, 307] on li "Home" at bounding box center [369, 309] width 344 height 22
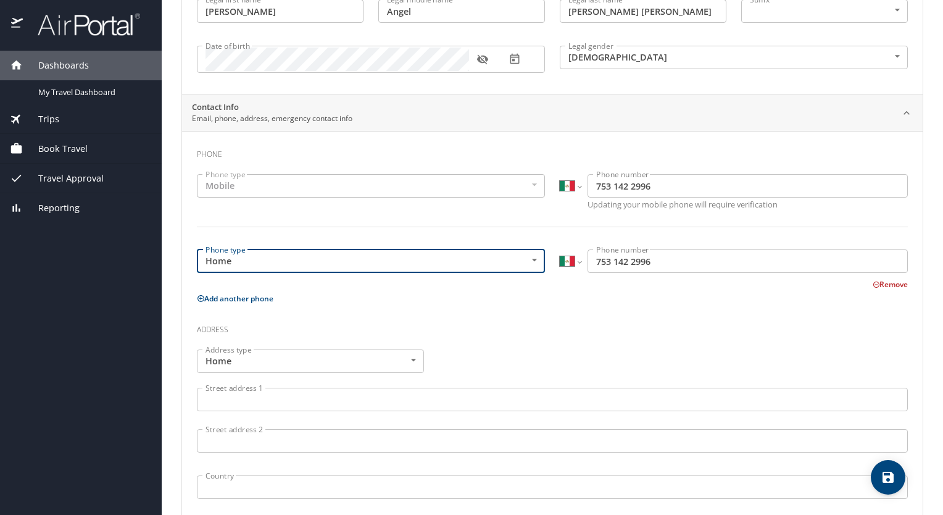
scroll to position [165, 0]
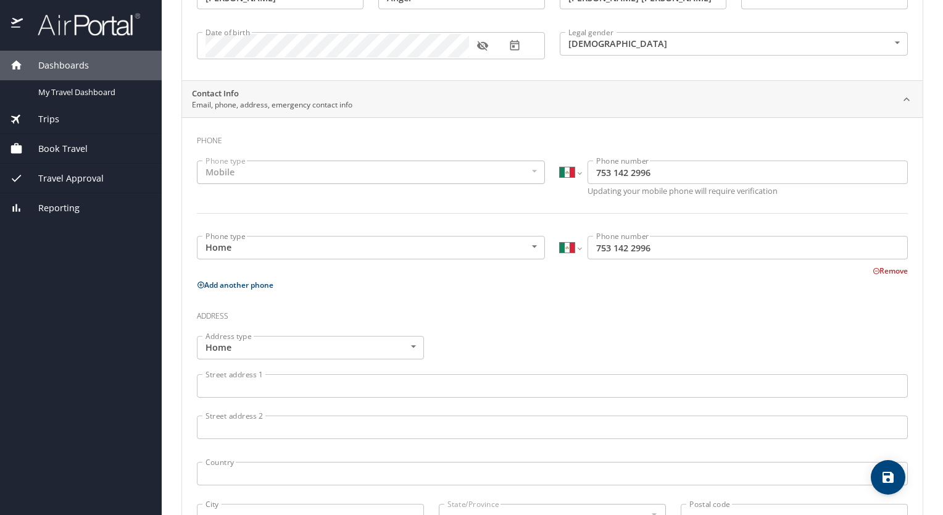
click at [536, 318] on h3 "Address" at bounding box center [552, 312] width 711 height 21
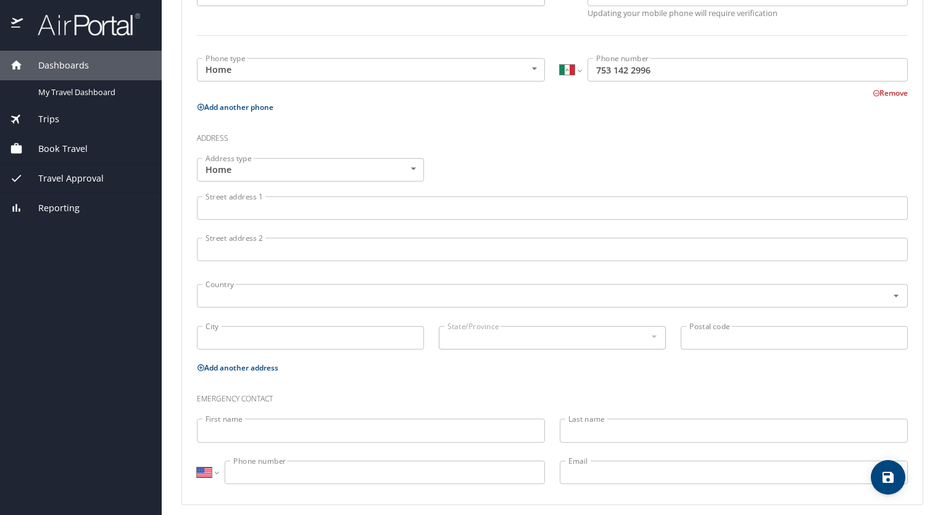
scroll to position [351, 0]
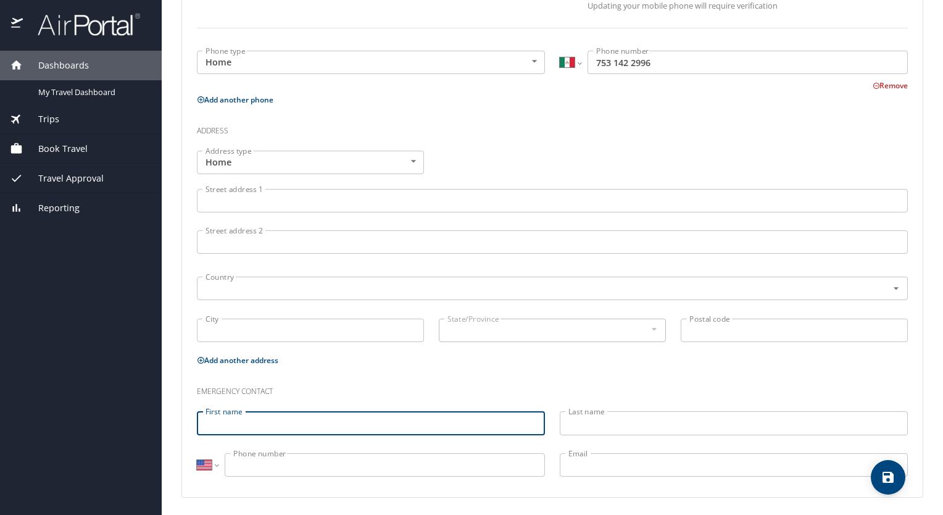
click at [244, 427] on input "First name" at bounding box center [371, 422] width 348 height 23
click at [252, 425] on input "First name" at bounding box center [371, 422] width 348 height 23
type input "[PERSON_NAME]"
click at [636, 428] on input "Last name" at bounding box center [734, 422] width 348 height 23
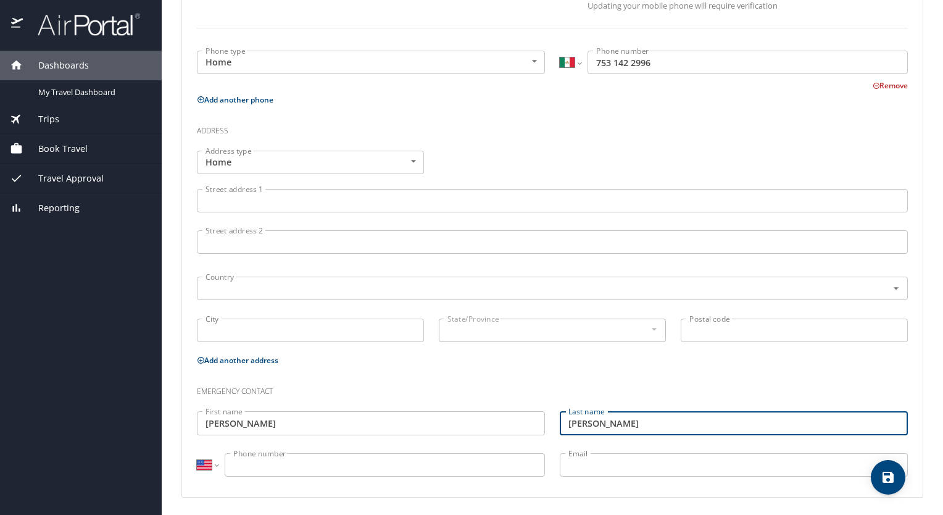
type input "[PERSON_NAME]"
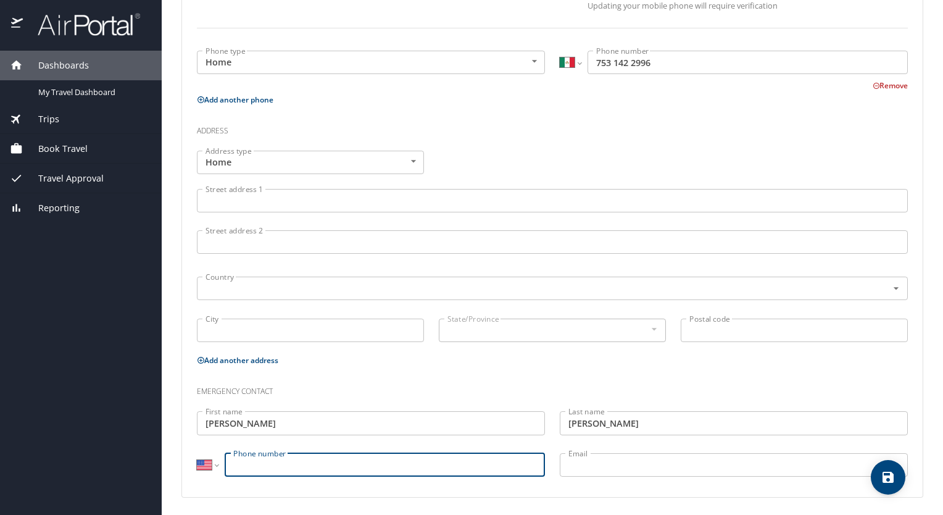
click at [257, 463] on input "Phone number" at bounding box center [385, 464] width 320 height 23
click at [212, 469] on select "International [GEOGRAPHIC_DATA] [GEOGRAPHIC_DATA] [GEOGRAPHIC_DATA] [GEOGRAPHIC…" at bounding box center [207, 464] width 21 height 23
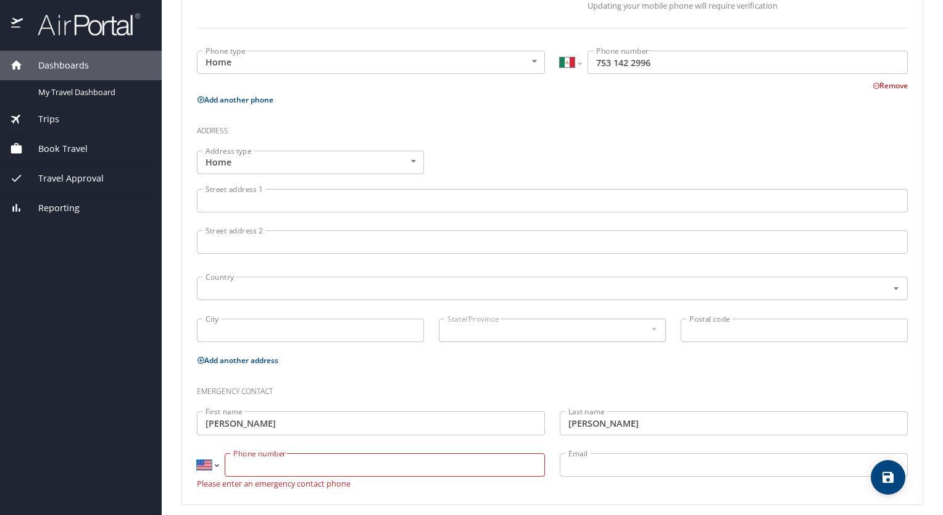
select select "MX"
click at [197, 453] on select "International [GEOGRAPHIC_DATA] [GEOGRAPHIC_DATA] [GEOGRAPHIC_DATA] [GEOGRAPHIC…" at bounding box center [207, 464] width 21 height 23
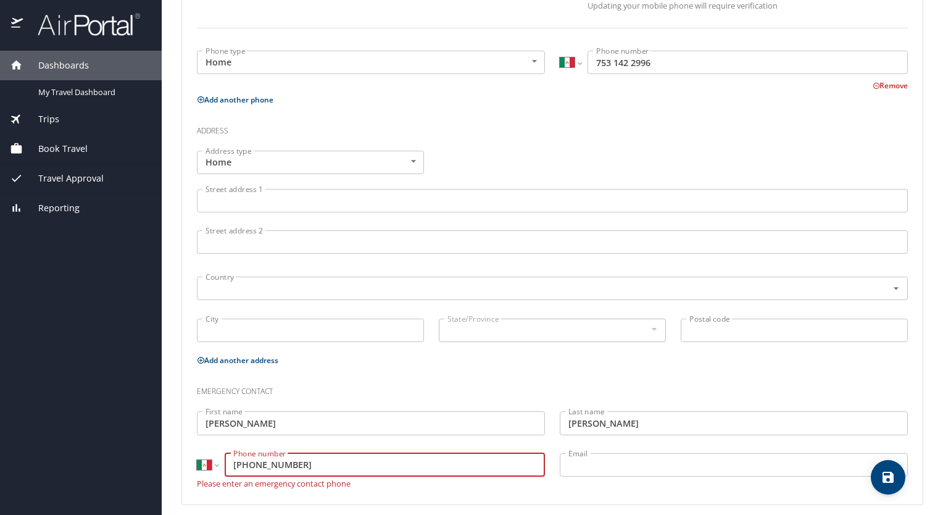
type input "[PHONE_NUMBER]"
click at [643, 464] on input "Email" at bounding box center [734, 464] width 348 height 23
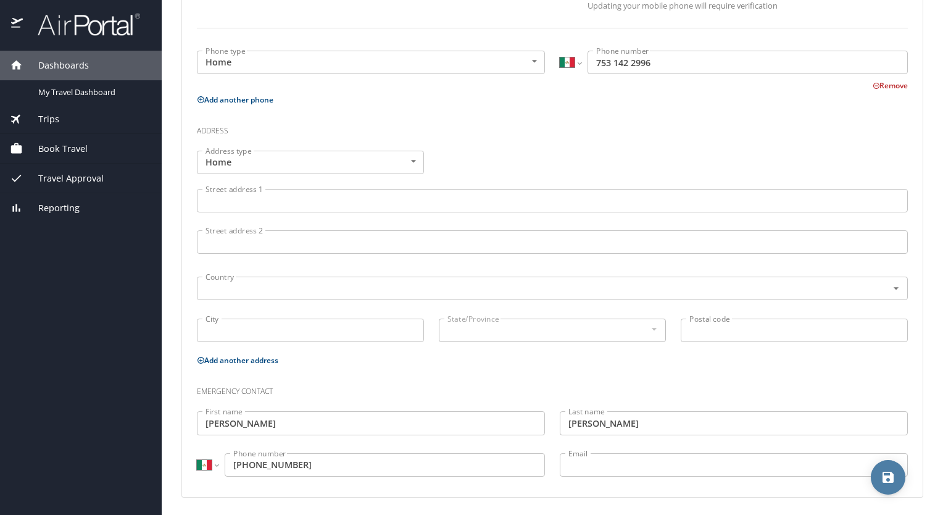
click at [884, 477] on icon "save" at bounding box center [888, 477] width 11 height 11
select select "MX"
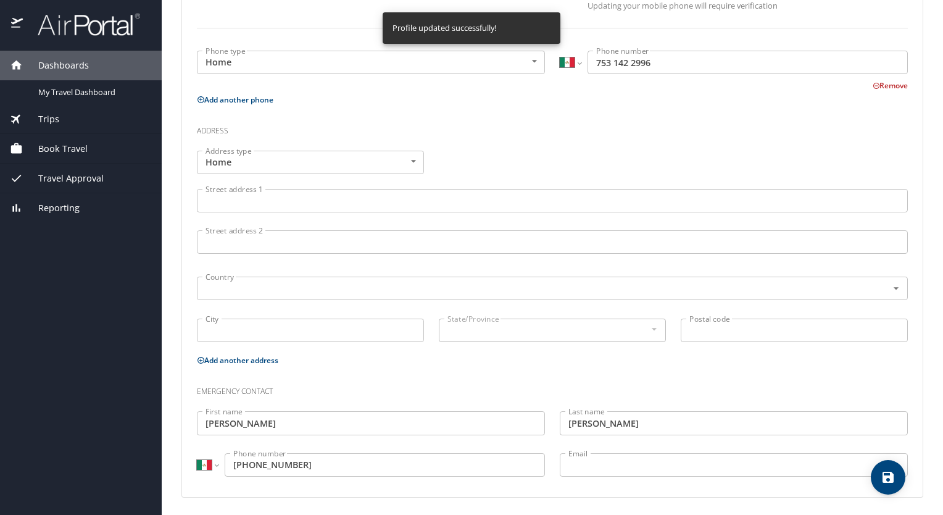
select select "MX"
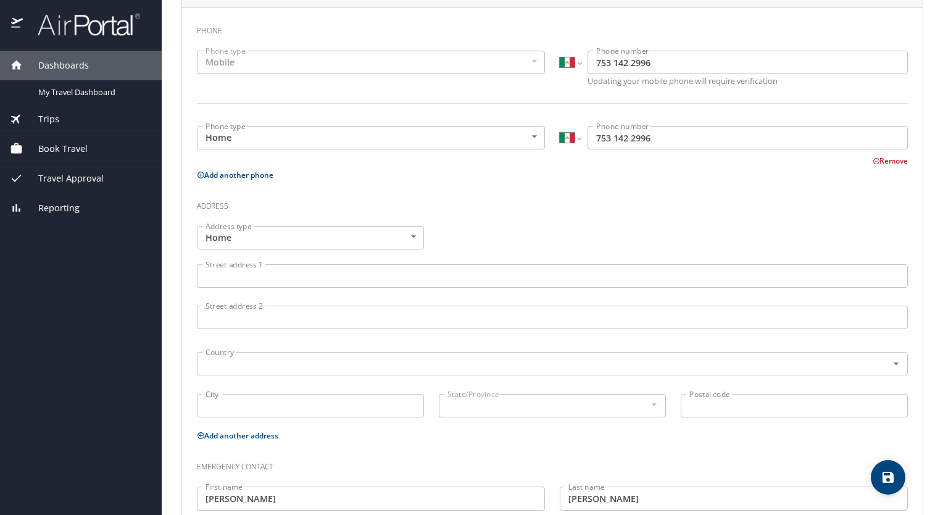
scroll to position [289, 0]
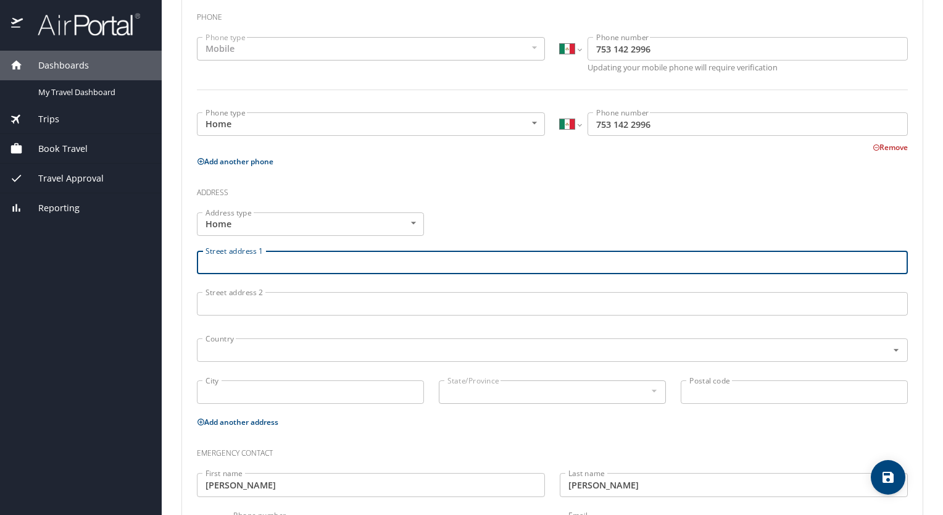
click at [361, 267] on input "Street address 1" at bounding box center [552, 262] width 711 height 23
type input "e"
type input "[PERSON_NAME] Santa Fé 141"
click at [324, 396] on input "City" at bounding box center [310, 391] width 227 height 23
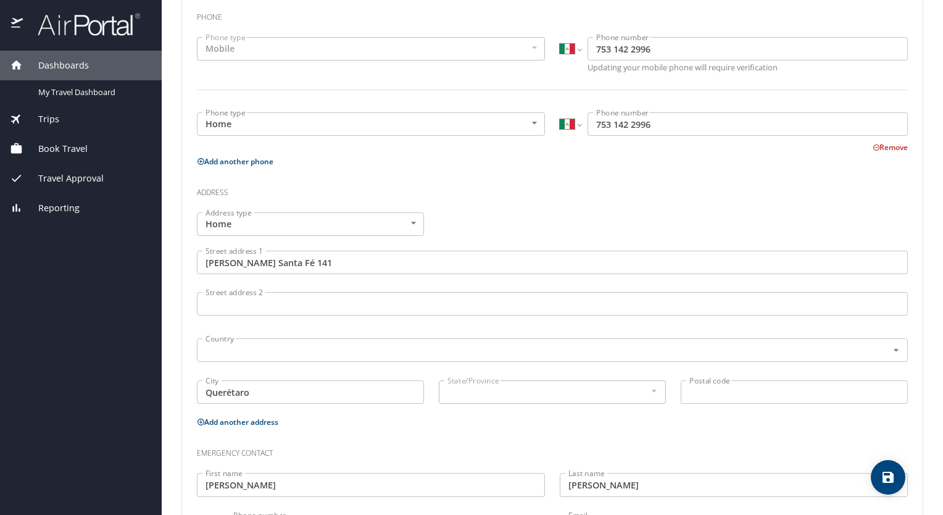
click at [373, 384] on input "Querétaro" at bounding box center [310, 391] width 227 height 23
type input "El Marqués"
click at [773, 393] on input "Postal code" at bounding box center [794, 391] width 227 height 23
type input "76269"
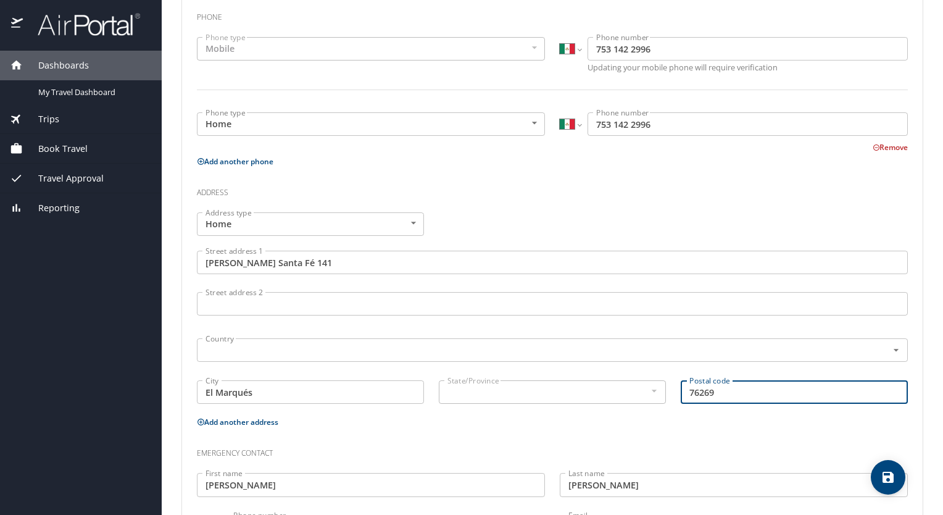
click at [317, 298] on input "Street address 2" at bounding box center [552, 303] width 711 height 23
click at [647, 391] on div at bounding box center [654, 390] width 14 height 15
click at [336, 299] on input "Street address 2" at bounding box center [552, 303] width 711 height 23
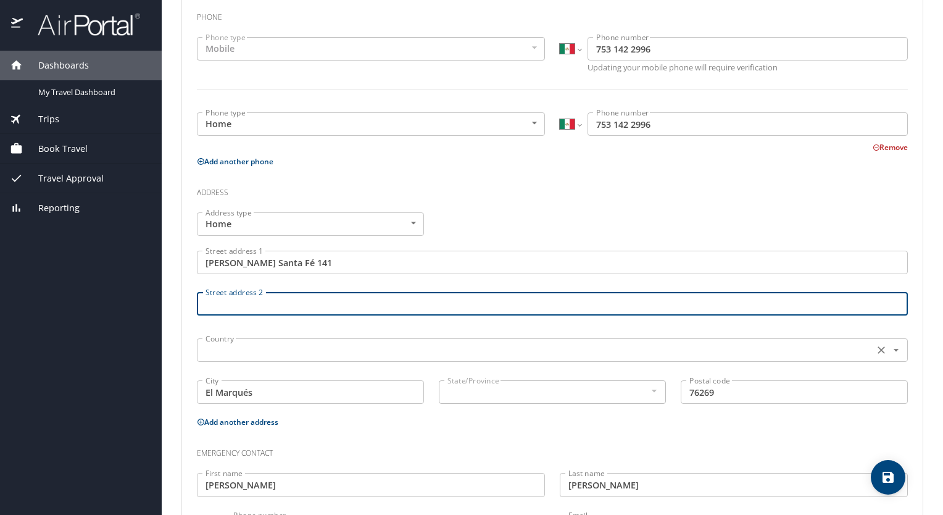
click at [341, 347] on input "text" at bounding box center [534, 350] width 667 height 16
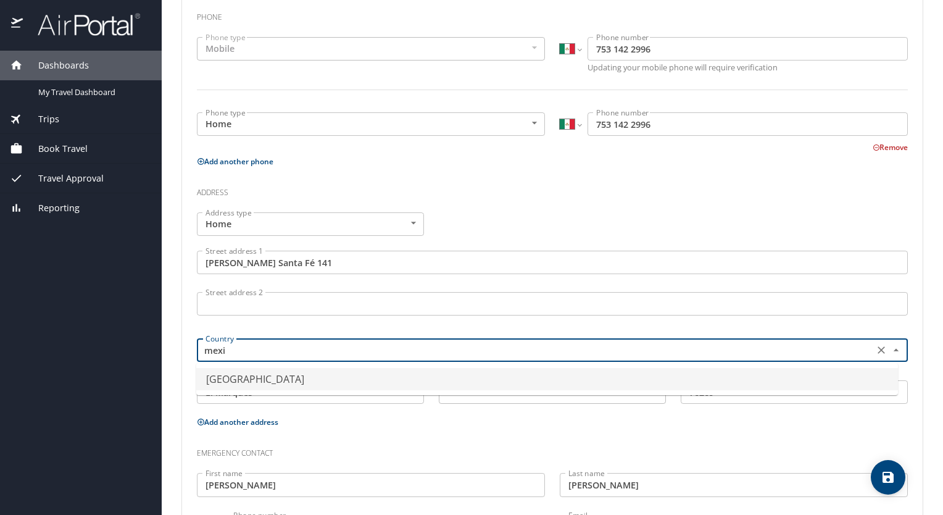
click at [346, 373] on li "[GEOGRAPHIC_DATA]" at bounding box center [547, 379] width 702 height 22
type input "[GEOGRAPHIC_DATA]"
click at [740, 388] on input "76269" at bounding box center [794, 391] width 227 height 23
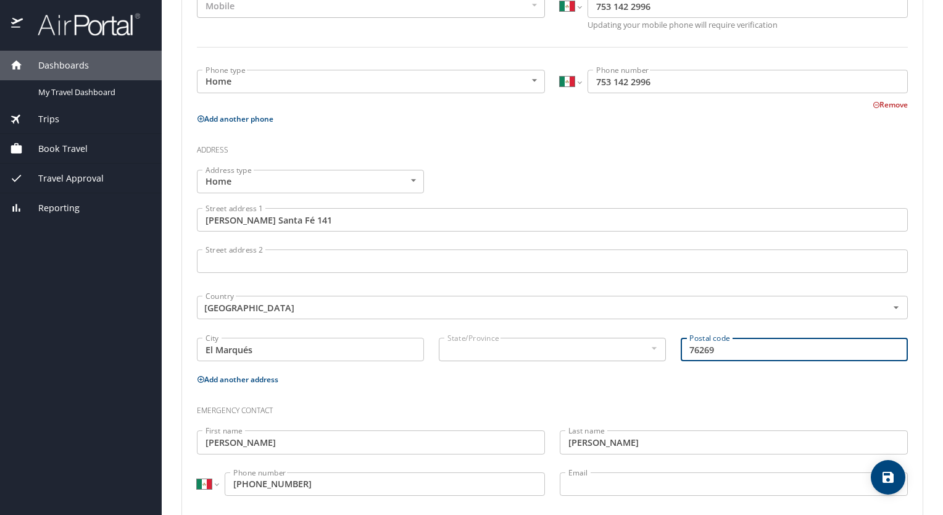
scroll to position [351, 0]
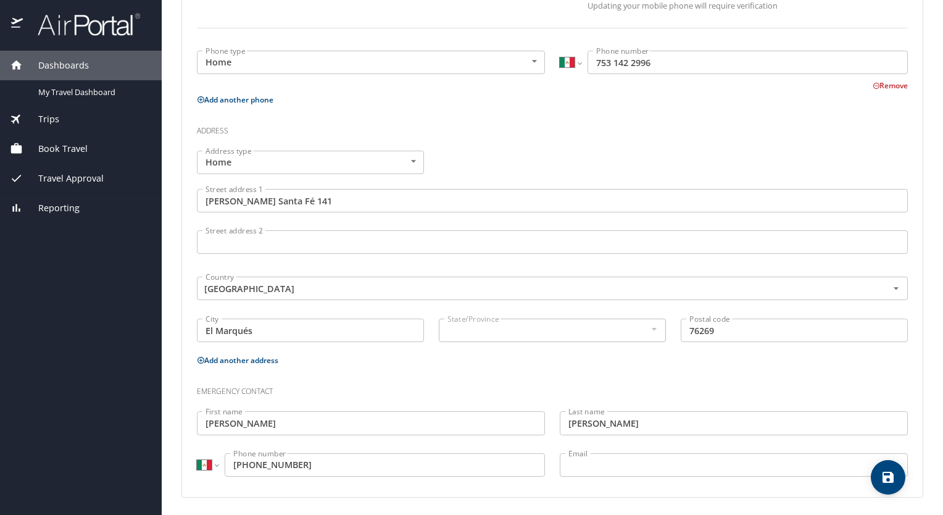
click at [658, 332] on div "State/Province" at bounding box center [552, 330] width 227 height 23
click at [658, 331] on div "State/Province" at bounding box center [552, 330] width 227 height 23
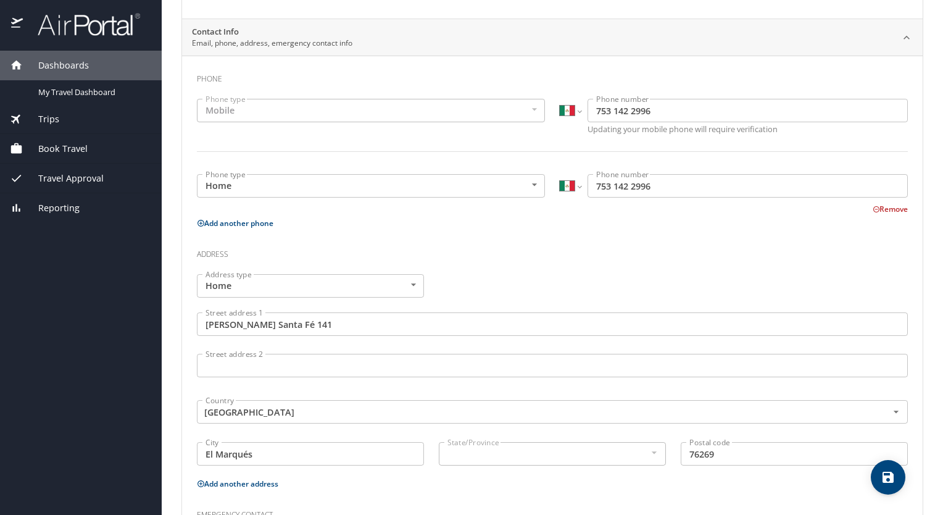
scroll to position [289, 0]
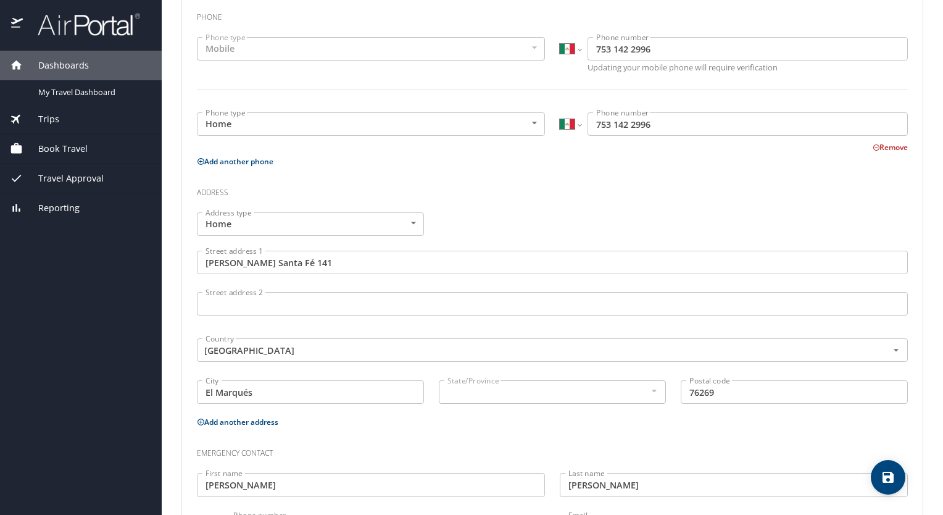
click at [357, 261] on input "[PERSON_NAME] Santa Fé 141" at bounding box center [552, 262] width 711 height 23
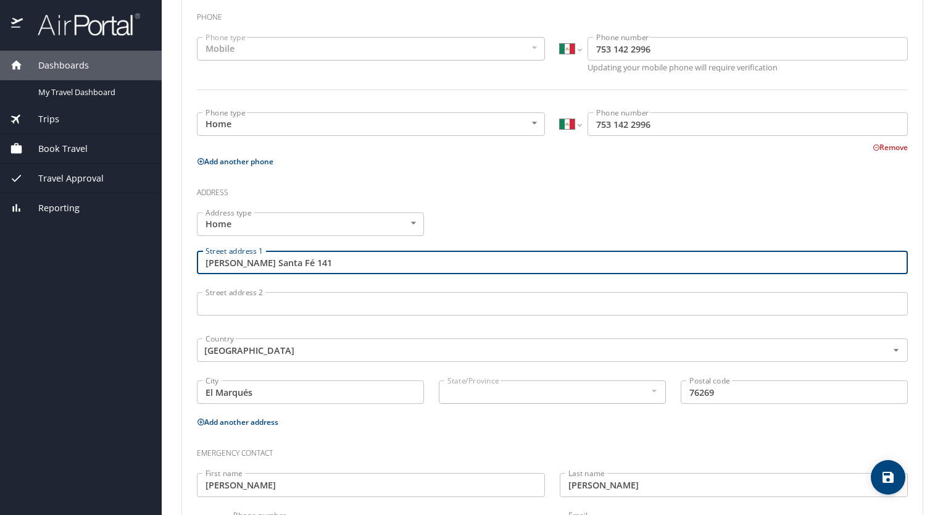
click at [341, 297] on input "Street address 2" at bounding box center [552, 303] width 711 height 23
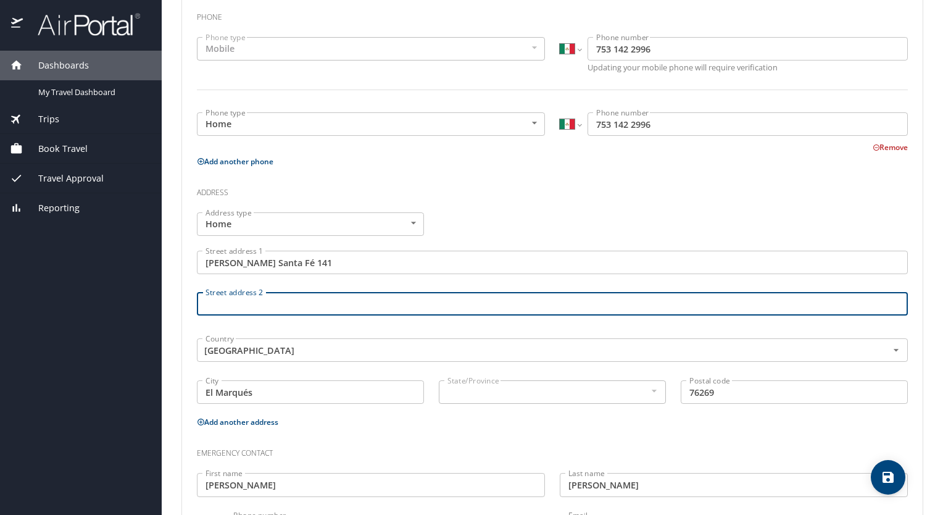
click at [340, 258] on input "[PERSON_NAME] Santa Fé 141" at bounding box center [552, 262] width 711 height 23
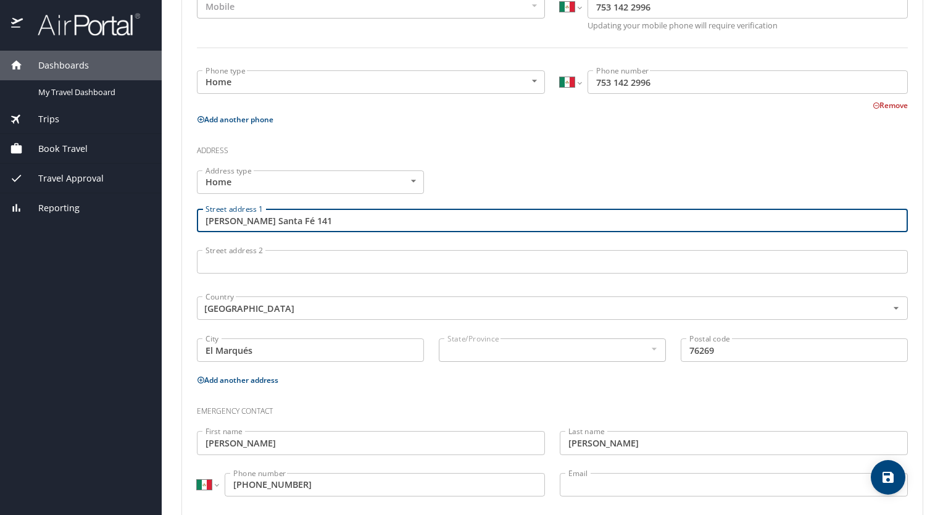
scroll to position [351, 0]
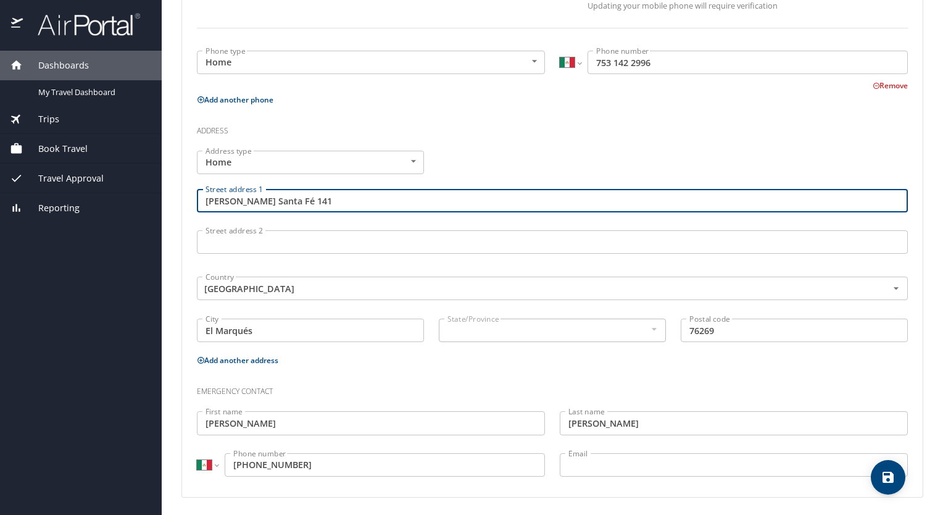
click at [897, 473] on span "save" at bounding box center [888, 477] width 35 height 15
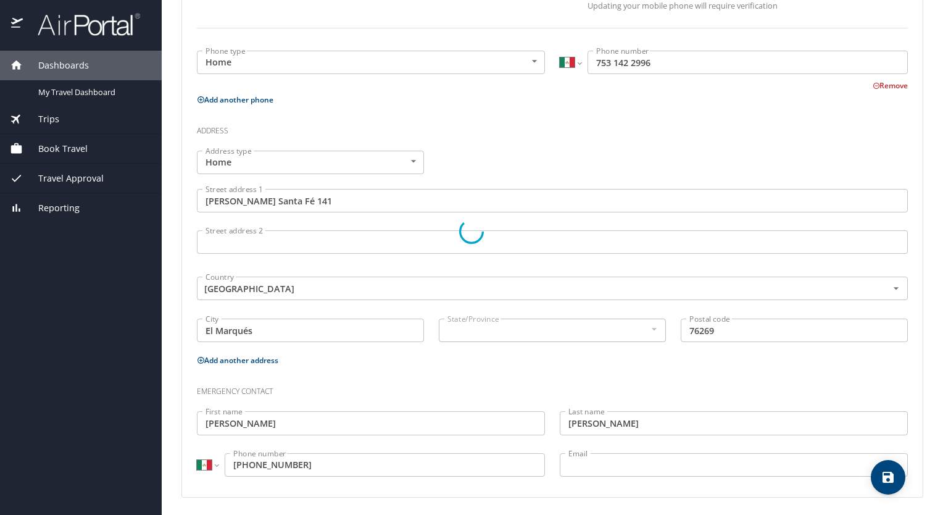
select select "MX"
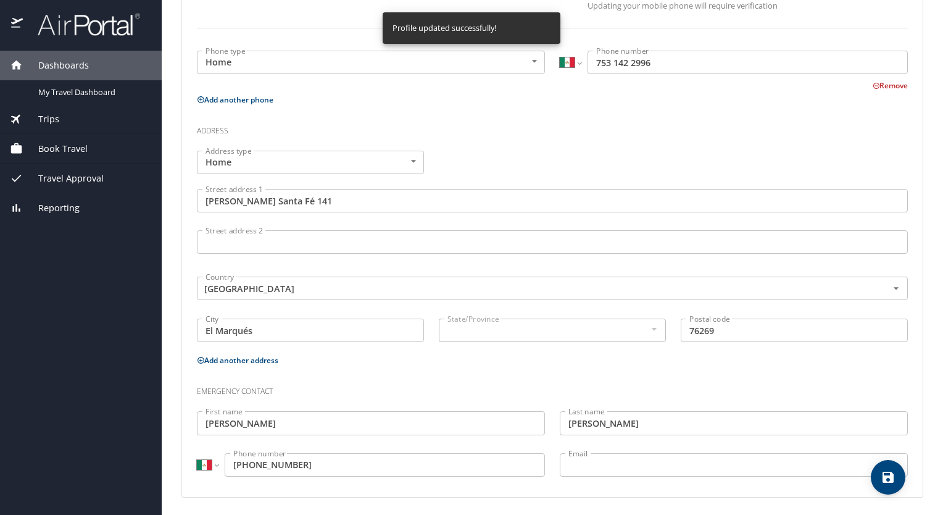
select select "MX"
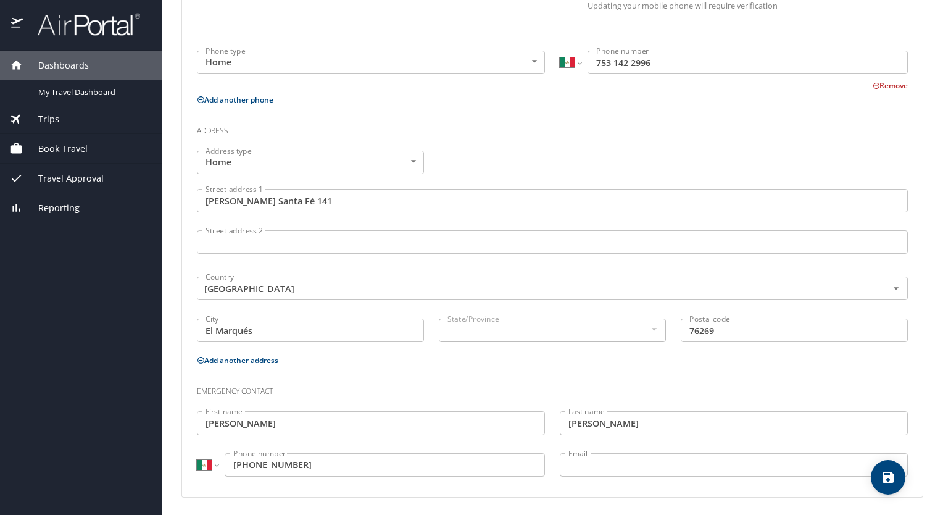
click at [650, 324] on div at bounding box center [654, 329] width 14 height 15
click at [652, 324] on div at bounding box center [654, 329] width 14 height 15
click at [649, 323] on div at bounding box center [654, 329] width 14 height 15
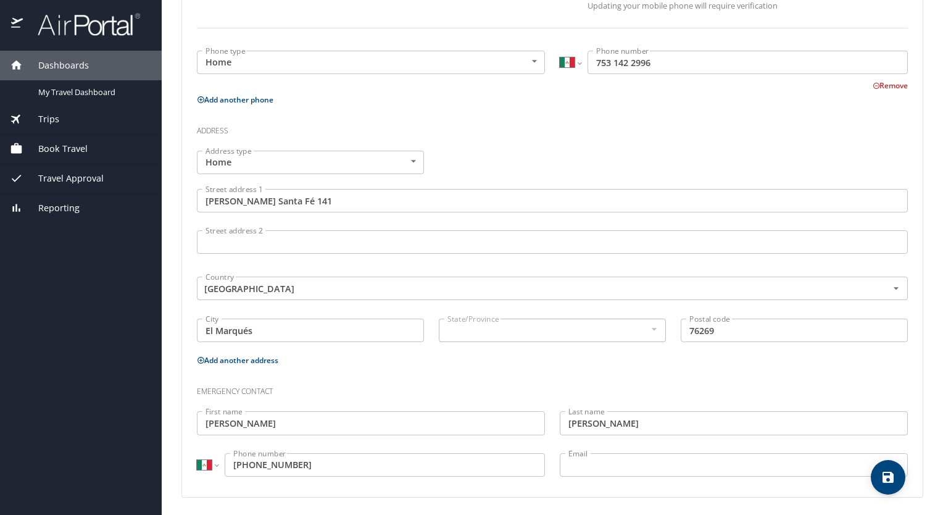
click at [649, 323] on div at bounding box center [654, 329] width 14 height 15
click at [742, 327] on input "76269" at bounding box center [794, 330] width 227 height 23
type input "76269"
click at [704, 389] on h3 "Emergency contact" at bounding box center [552, 388] width 711 height 21
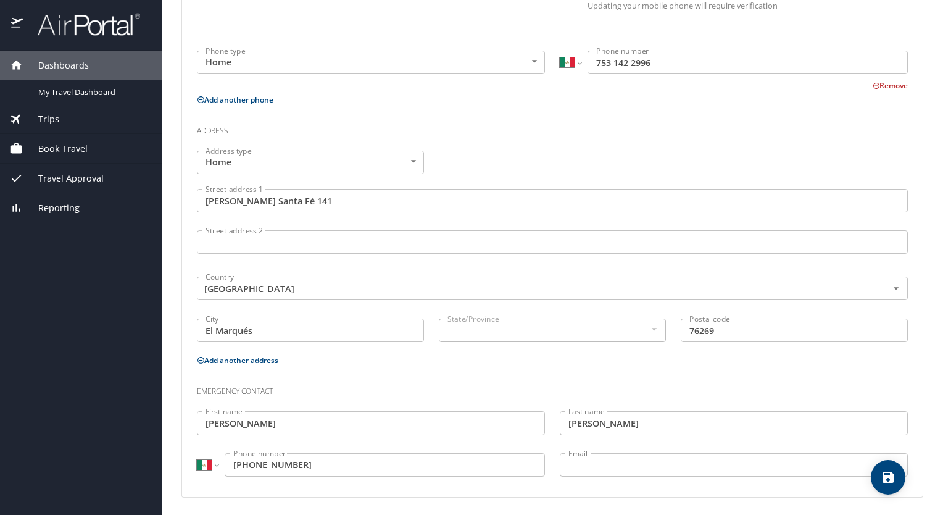
click at [333, 319] on input "El Marqués" at bounding box center [310, 330] width 227 height 23
click at [350, 358] on p "Add another address" at bounding box center [552, 359] width 711 height 15
click at [886, 480] on icon "save" at bounding box center [888, 477] width 11 height 11
select select "MX"
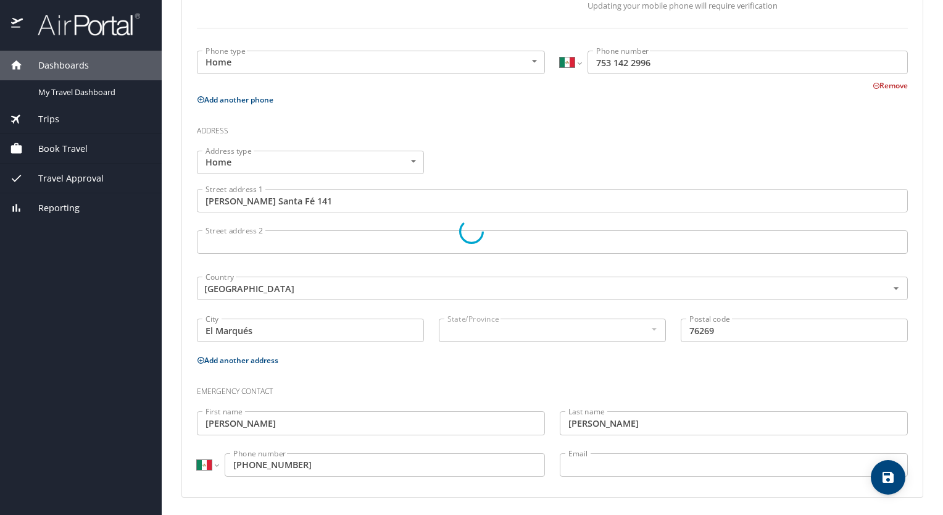
select select "MX"
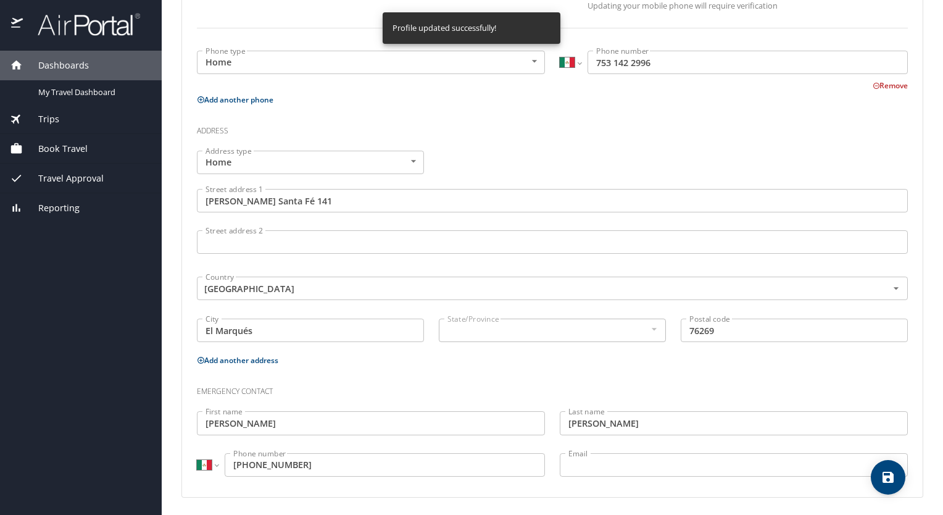
select select "MX"
click at [546, 166] on div "Address type Home Home Address type Street address [STREET_ADDRESS][PERSON_NAME…" at bounding box center [553, 247] width 726 height 209
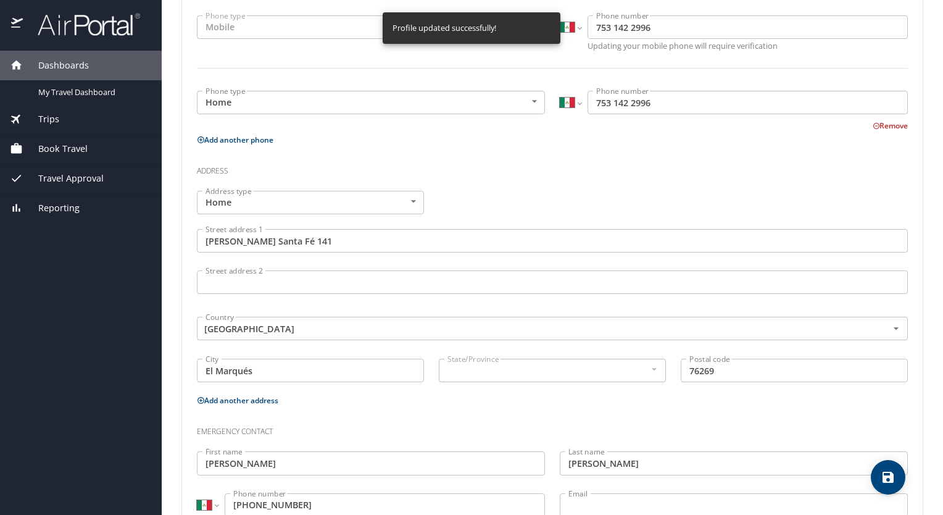
scroll to position [289, 0]
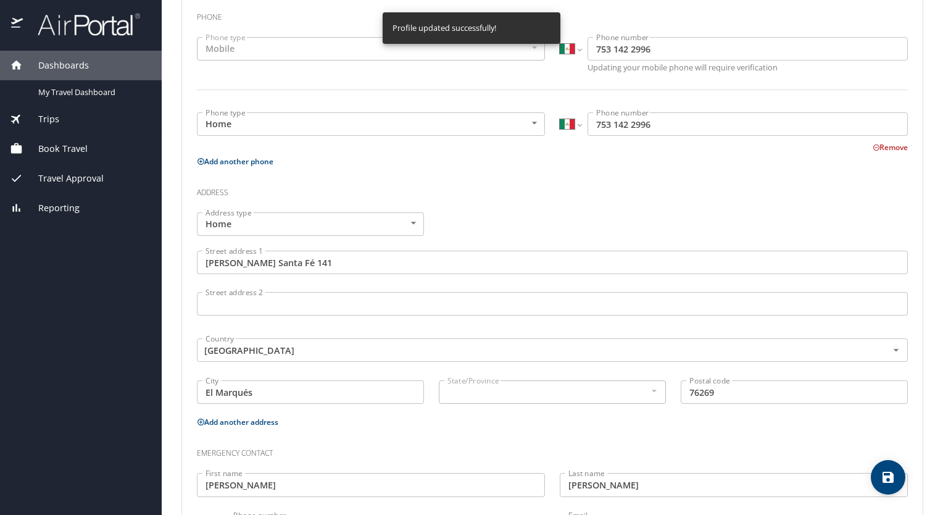
click at [296, 296] on input "Street address 2" at bounding box center [552, 303] width 711 height 23
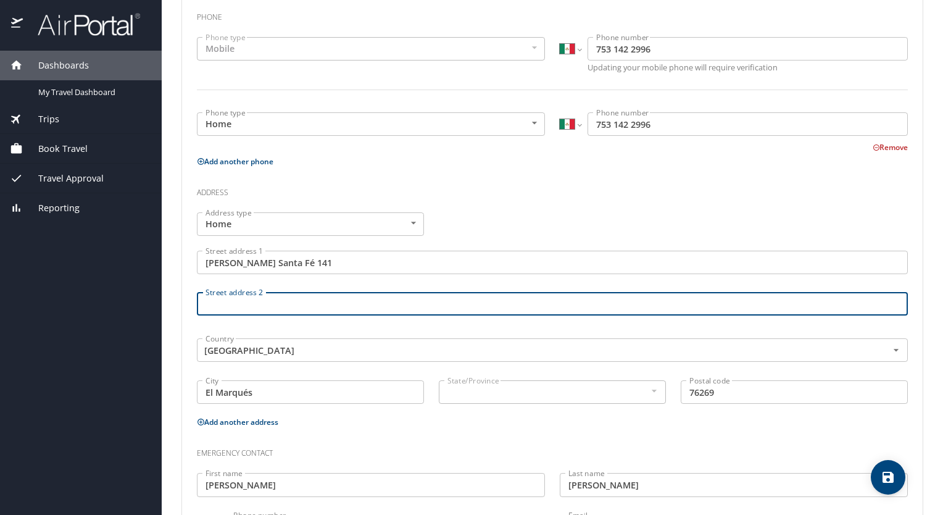
click at [204, 264] on input "[PERSON_NAME] Santa Fé 141" at bounding box center [552, 262] width 711 height 23
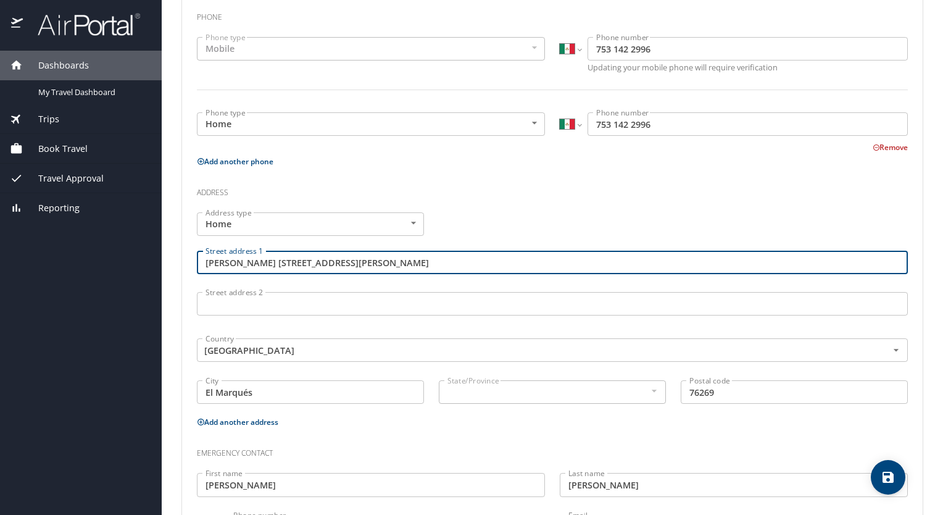
type input "[PERSON_NAME] [STREET_ADDRESS][PERSON_NAME]"
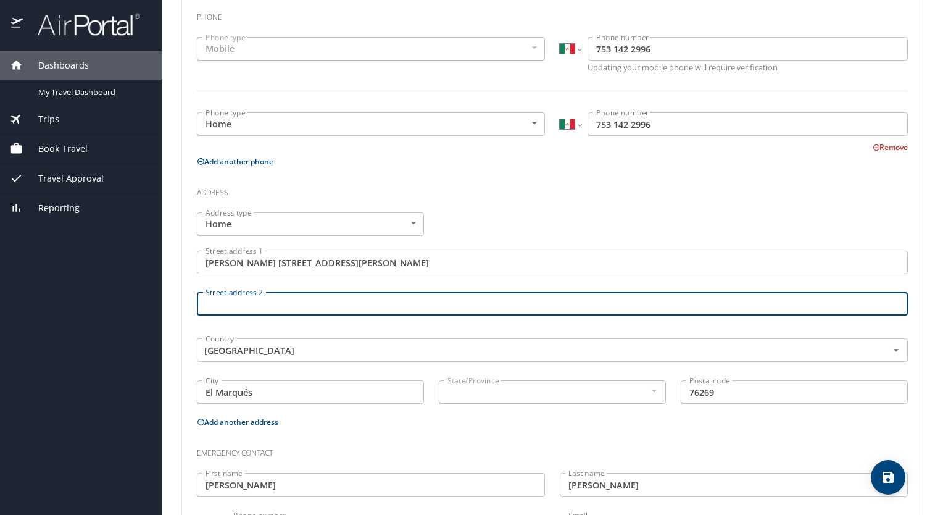
click at [358, 293] on input "Street address 2" at bounding box center [552, 303] width 711 height 23
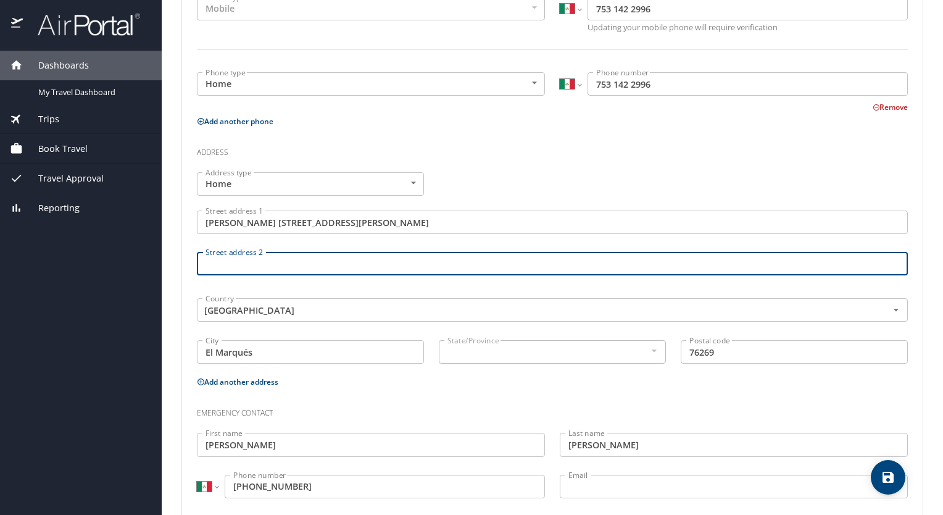
scroll to position [351, 0]
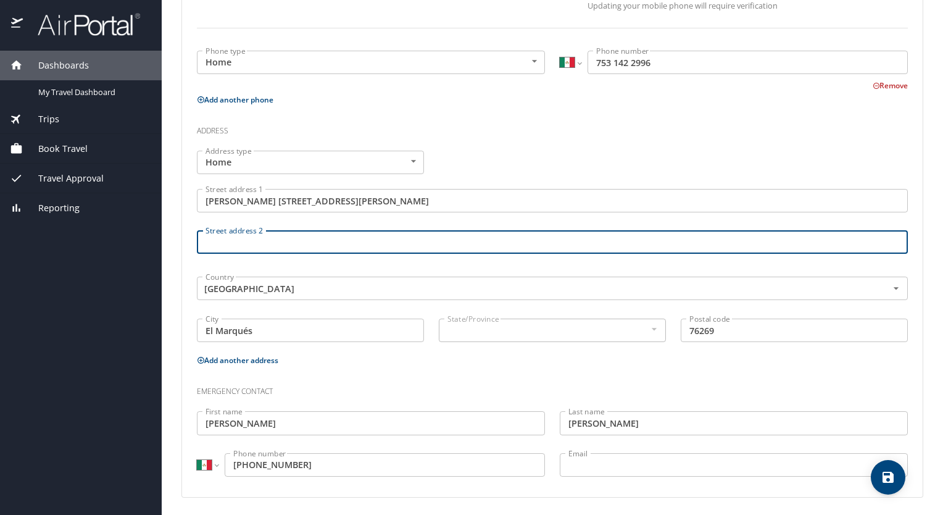
click at [891, 472] on icon "save" at bounding box center [888, 477] width 11 height 11
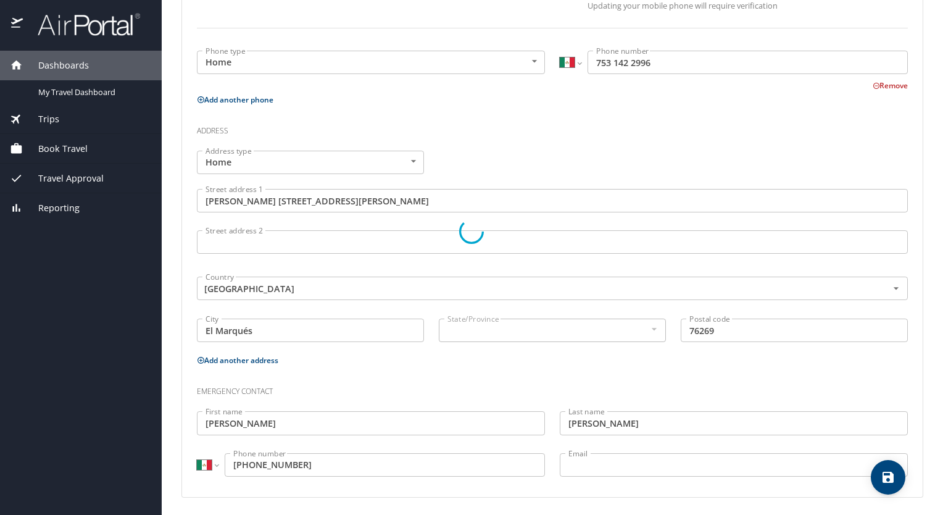
select select "MX"
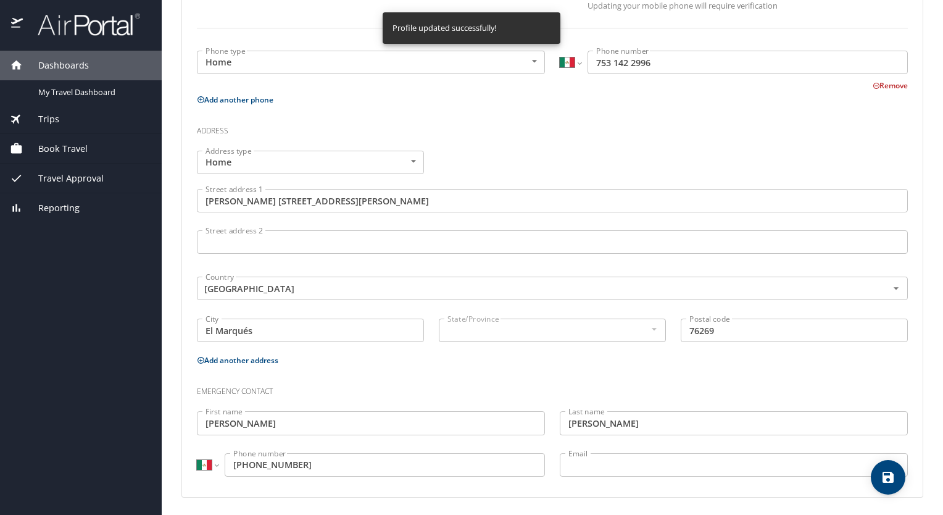
select select "MX"
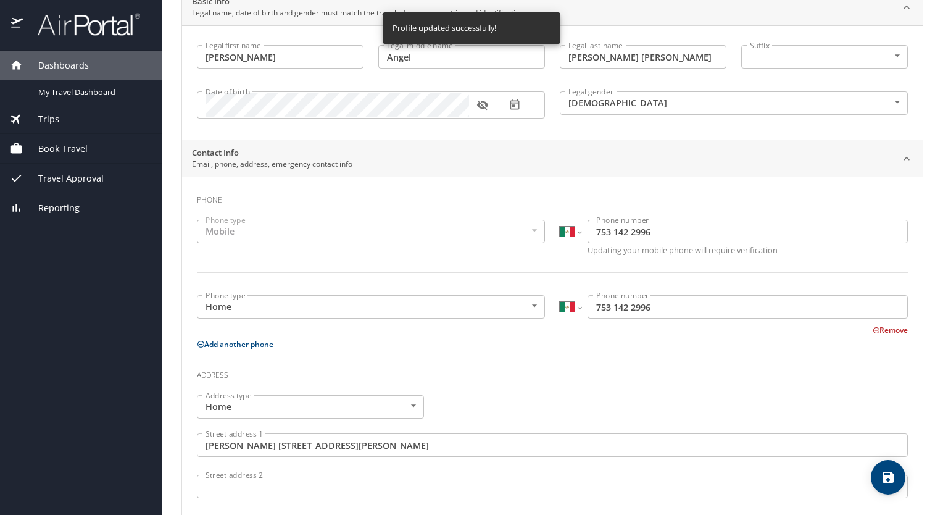
scroll to position [104, 0]
